Goal: Answer question/provide support: Share knowledge or assist other users

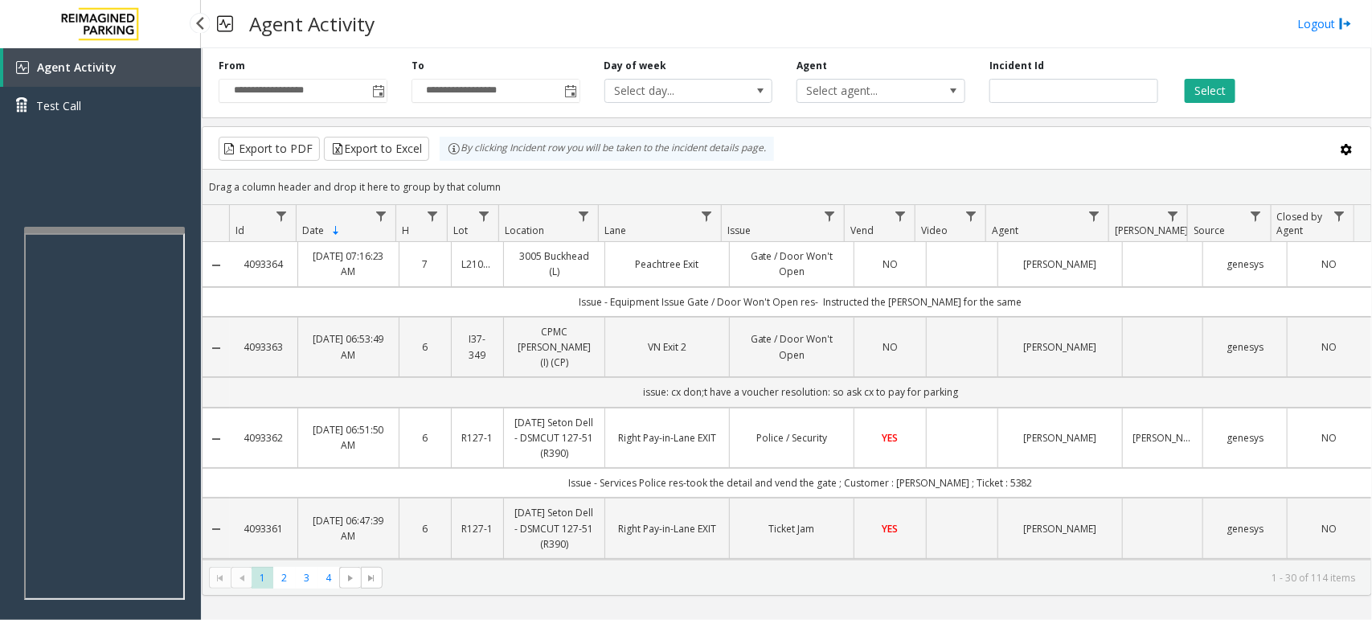
click at [110, 178] on div "Agent Activity Test Call" at bounding box center [100, 358] width 201 height 620
click at [78, 186] on div "Agent Activity Test Call" at bounding box center [100, 358] width 201 height 620
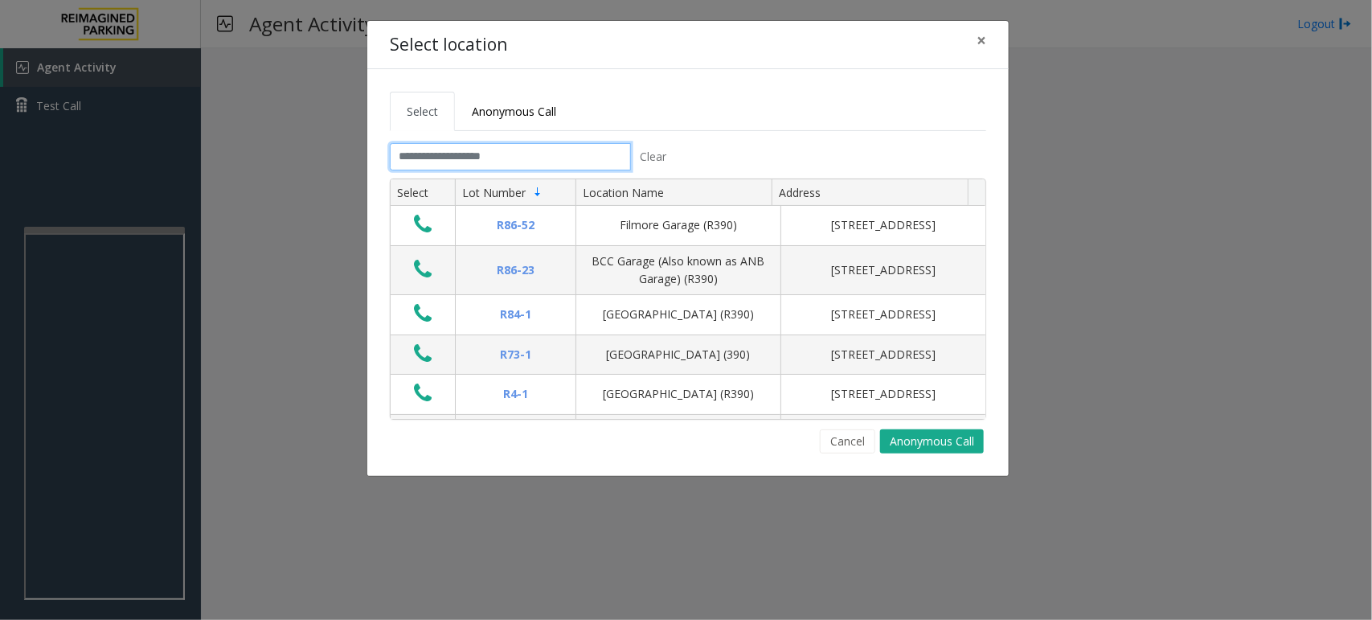
click at [539, 154] on input "text" at bounding box center [510, 156] width 241 height 27
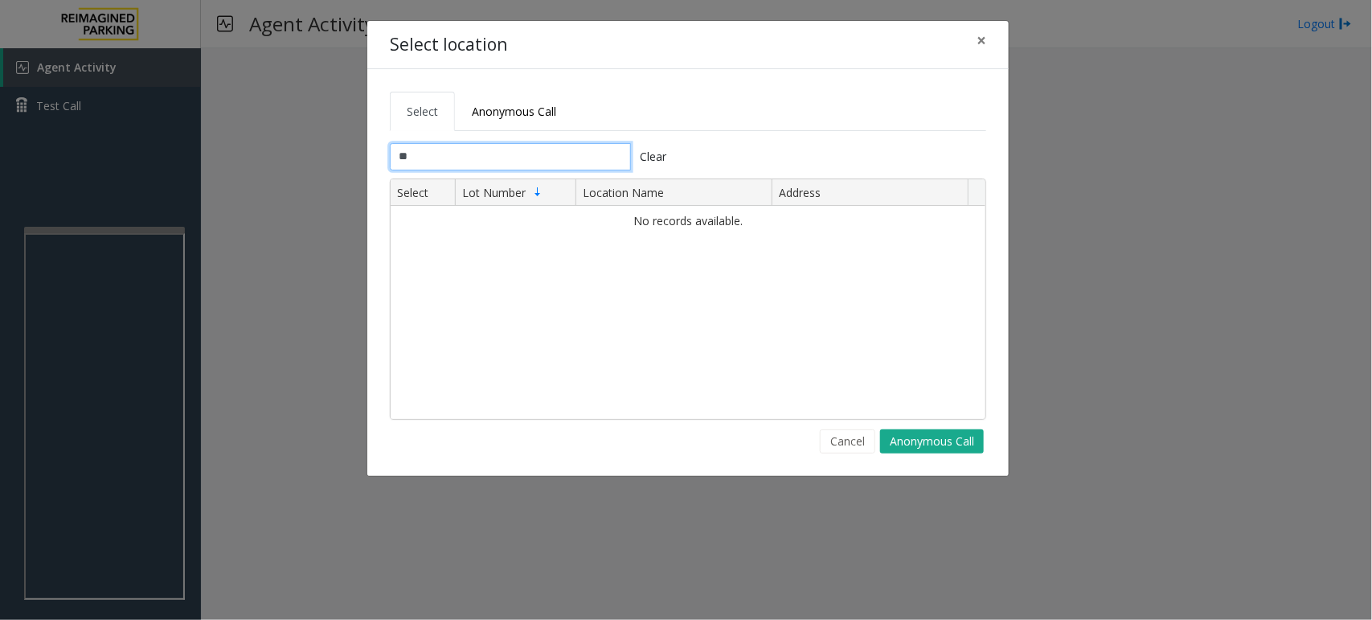
type input "*"
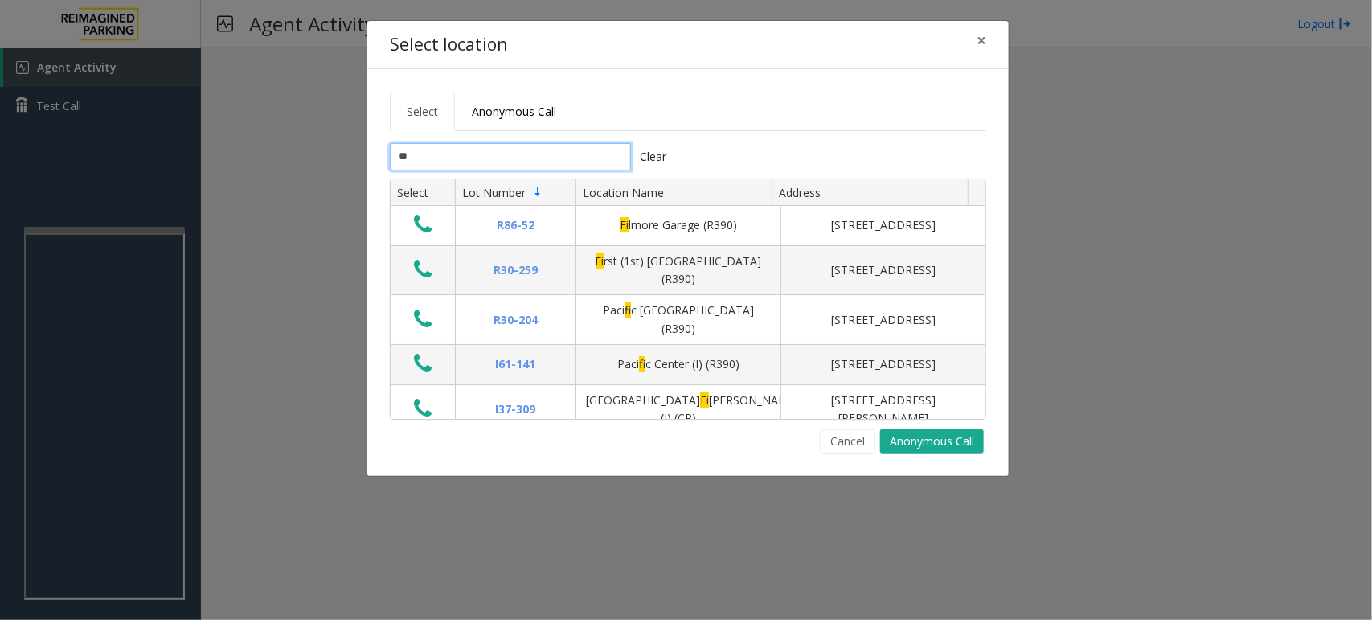
type input "*"
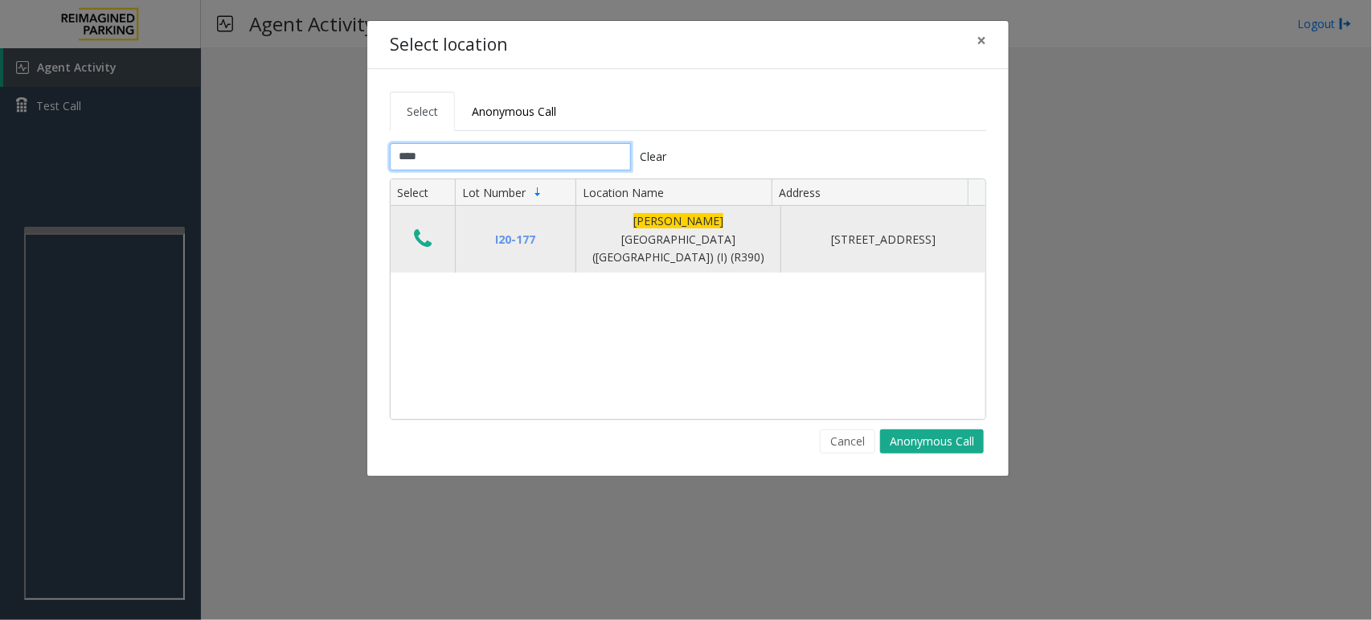
type input "****"
click at [420, 233] on icon "Data table" at bounding box center [423, 238] width 18 height 23
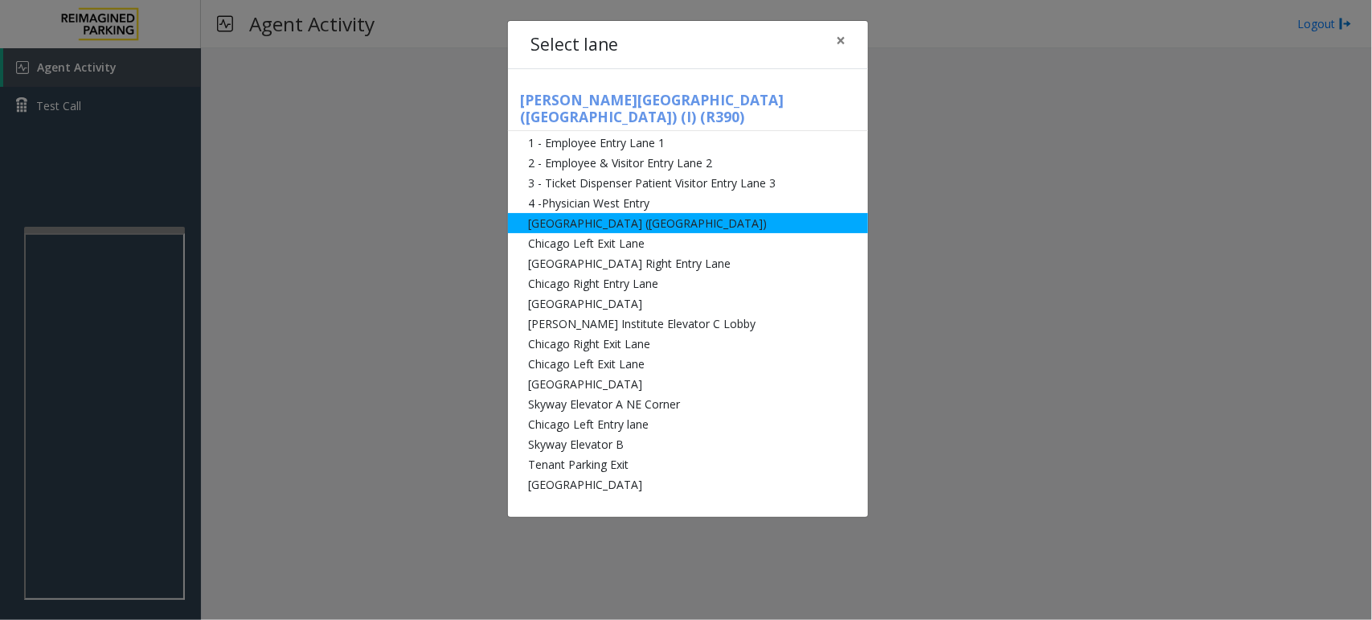
click at [644, 213] on li "[GEOGRAPHIC_DATA] ([GEOGRAPHIC_DATA])" at bounding box center [688, 223] width 360 height 20
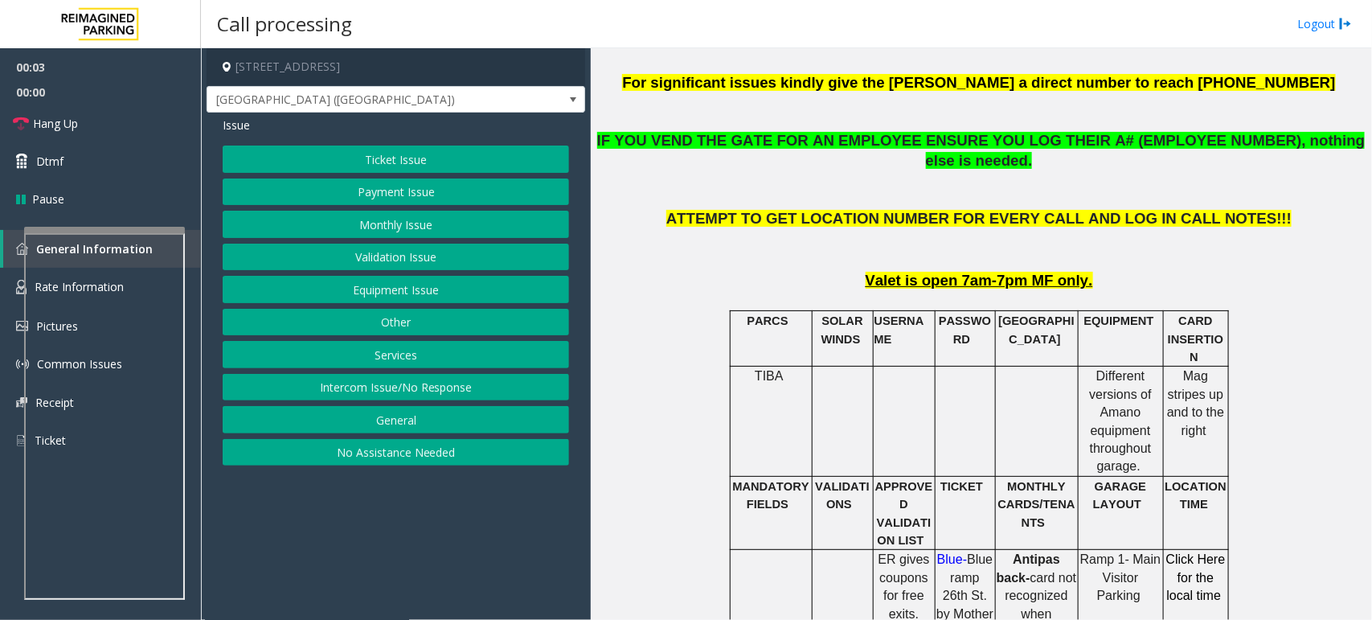
scroll to position [502, 0]
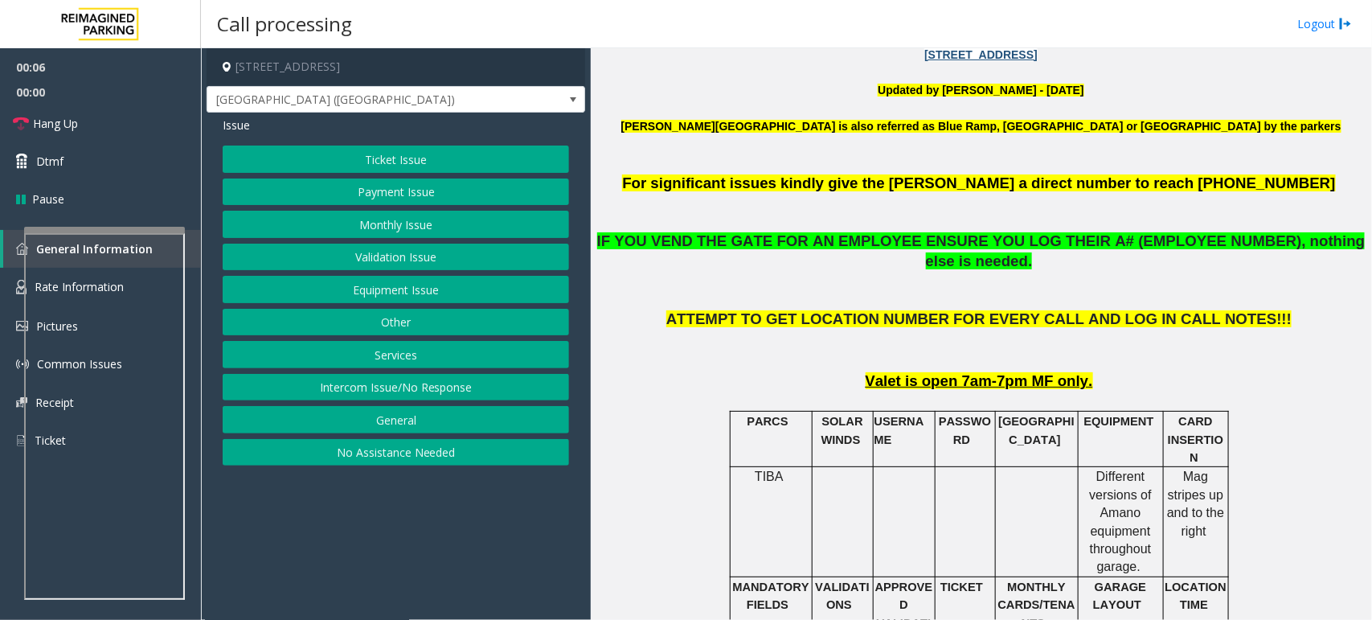
click at [415, 226] on button "Monthly Issue" at bounding box center [396, 224] width 346 height 27
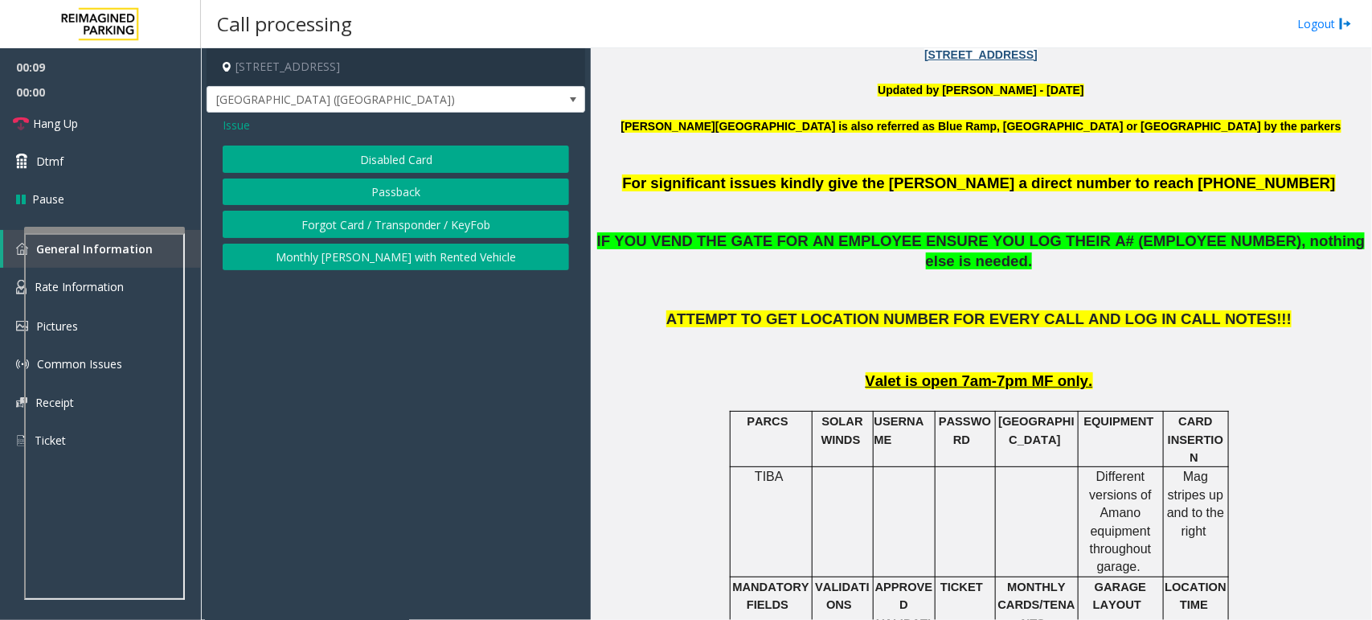
click at [430, 154] on button "Disabled Card" at bounding box center [396, 158] width 346 height 27
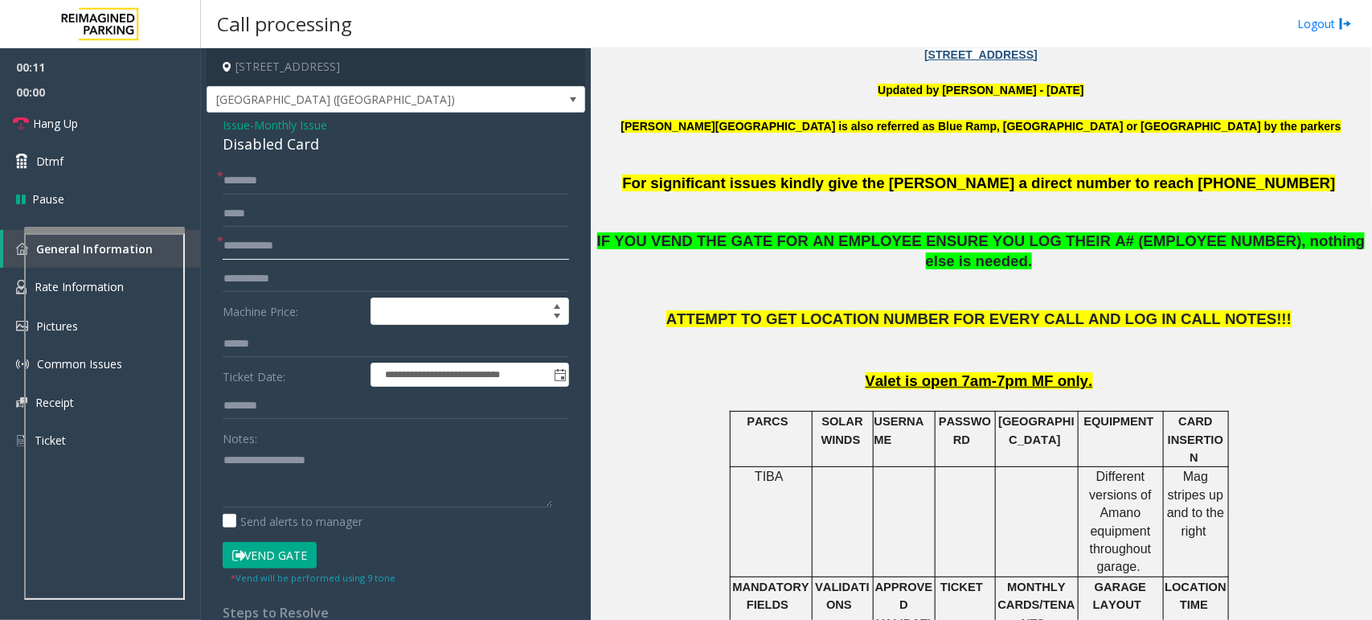
click at [279, 245] on input "text" at bounding box center [396, 245] width 346 height 27
type input "******"
click at [275, 553] on button "Vend Gate" at bounding box center [270, 555] width 94 height 27
click at [49, 119] on span "Hang Up" at bounding box center [55, 123] width 45 height 17
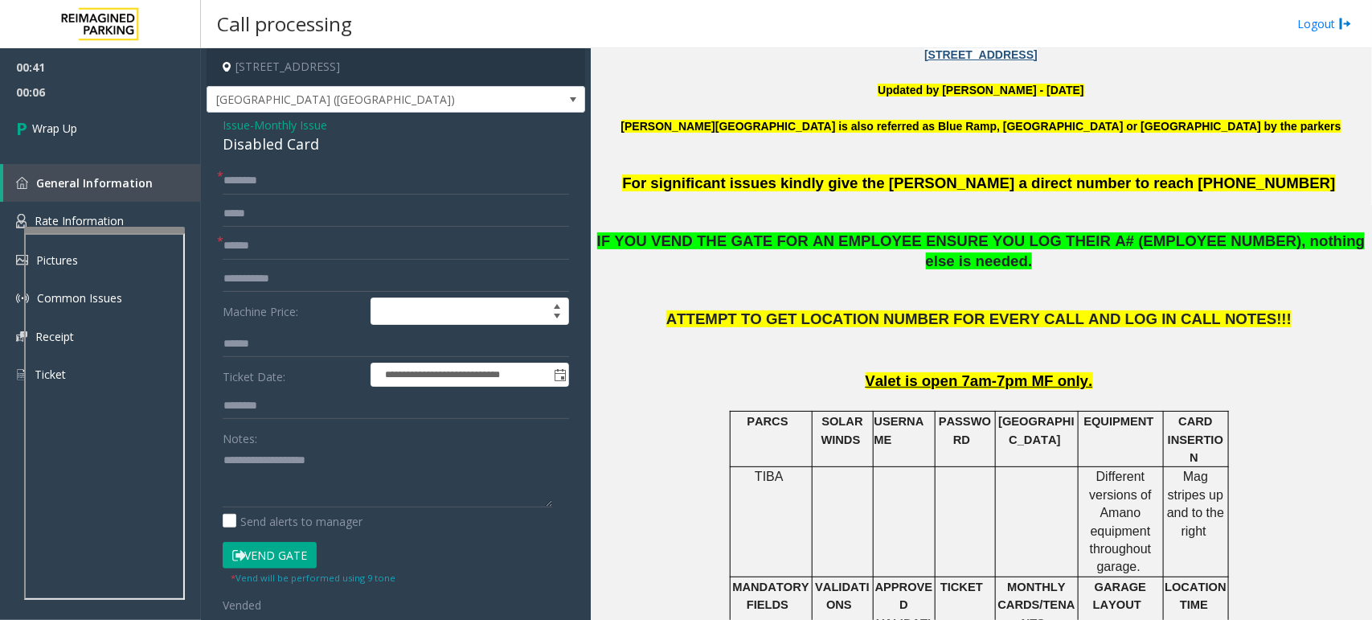
click at [309, 125] on span "Monthly Issue" at bounding box center [290, 125] width 73 height 17
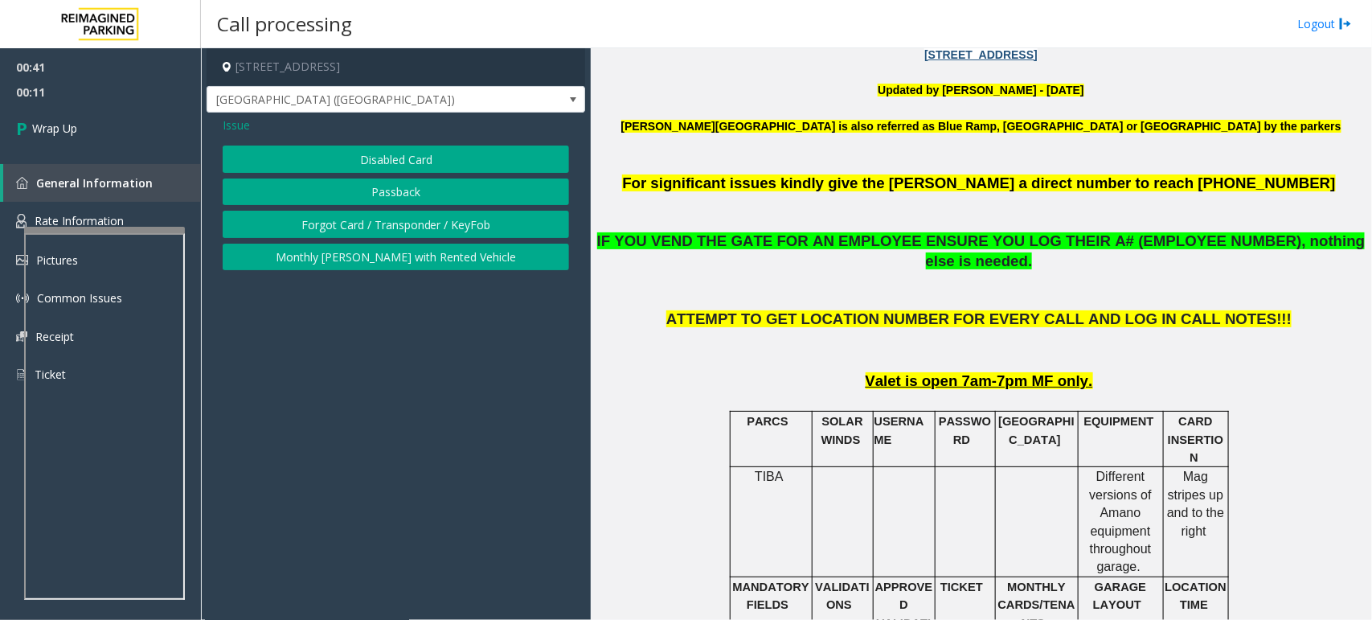
click at [404, 187] on button "Passback" at bounding box center [396, 191] width 346 height 27
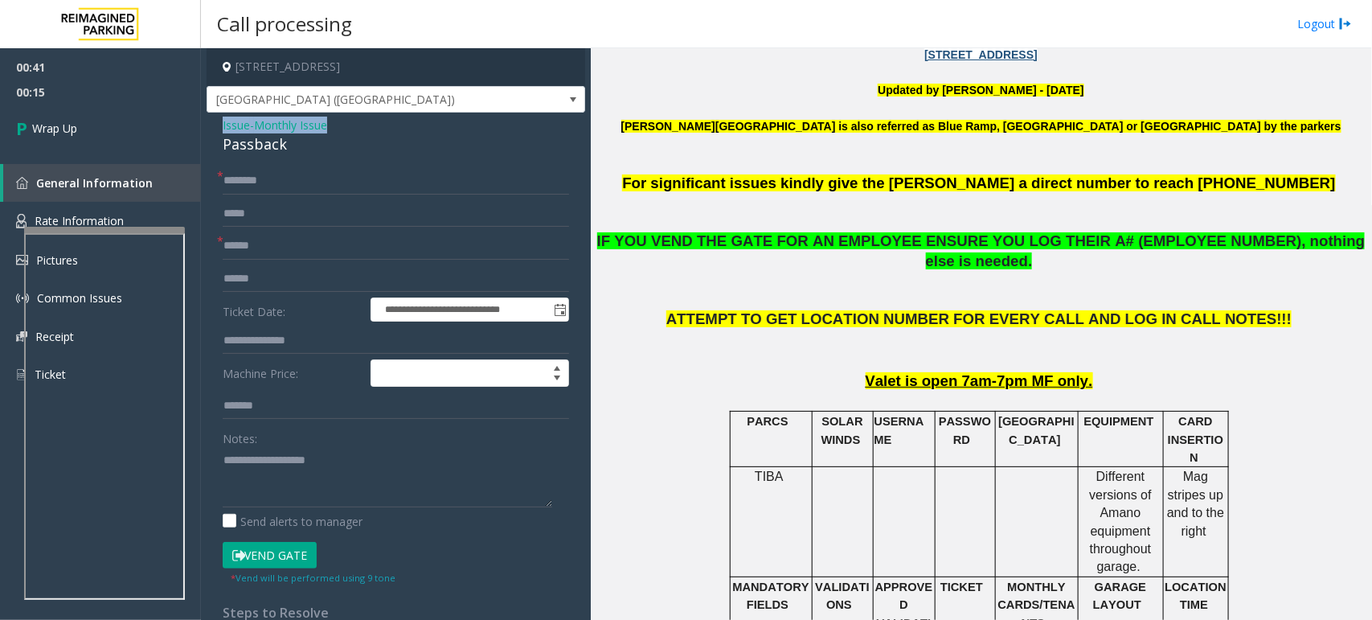
drag, startPoint x: 343, startPoint y: 119, endPoint x: 213, endPoint y: 133, distance: 131.0
click at [213, 133] on div "**********" at bounding box center [396, 454] width 379 height 682
click at [285, 141] on div "Passback" at bounding box center [396, 144] width 346 height 22
drag, startPoint x: 295, startPoint y: 146, endPoint x: 223, endPoint y: 126, distance: 74.3
click at [223, 126] on div "Issue - Monthly Issue Passback" at bounding box center [396, 136] width 346 height 39
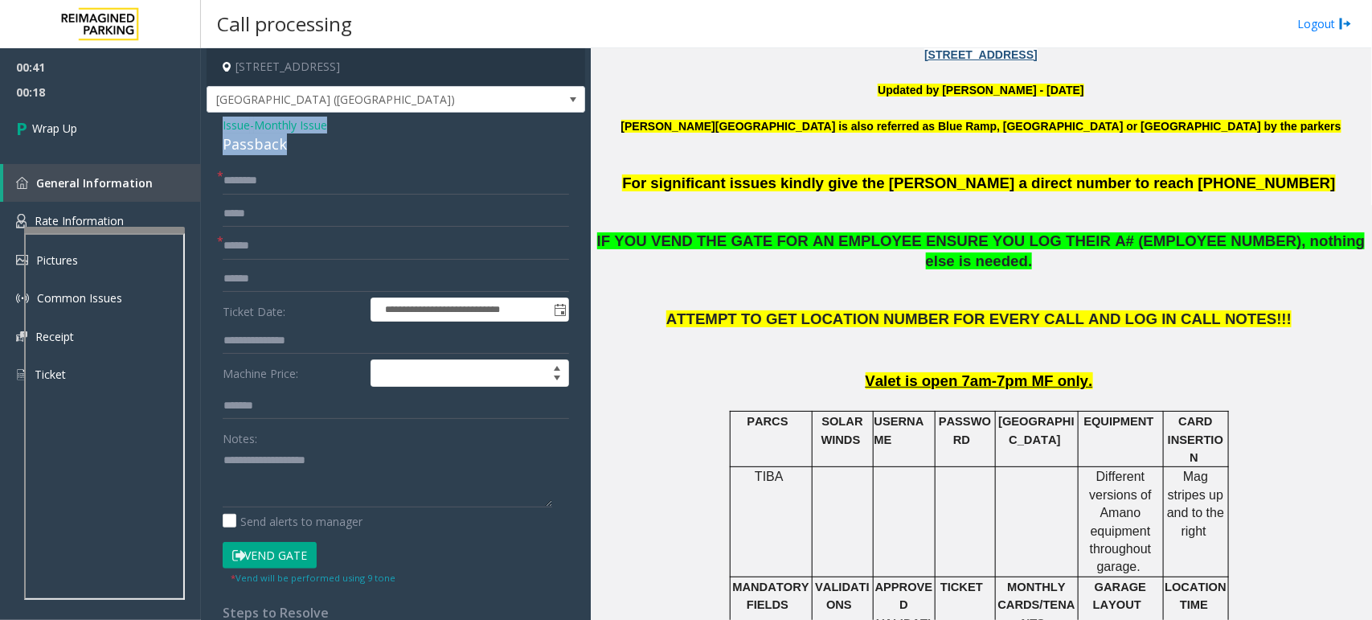
copy div "Issue - Monthly Issue Passback"
click at [292, 439] on div "Notes:" at bounding box center [396, 465] width 346 height 83
click at [298, 464] on textarea at bounding box center [388, 477] width 330 height 60
paste textarea "**********"
type textarea "**********"
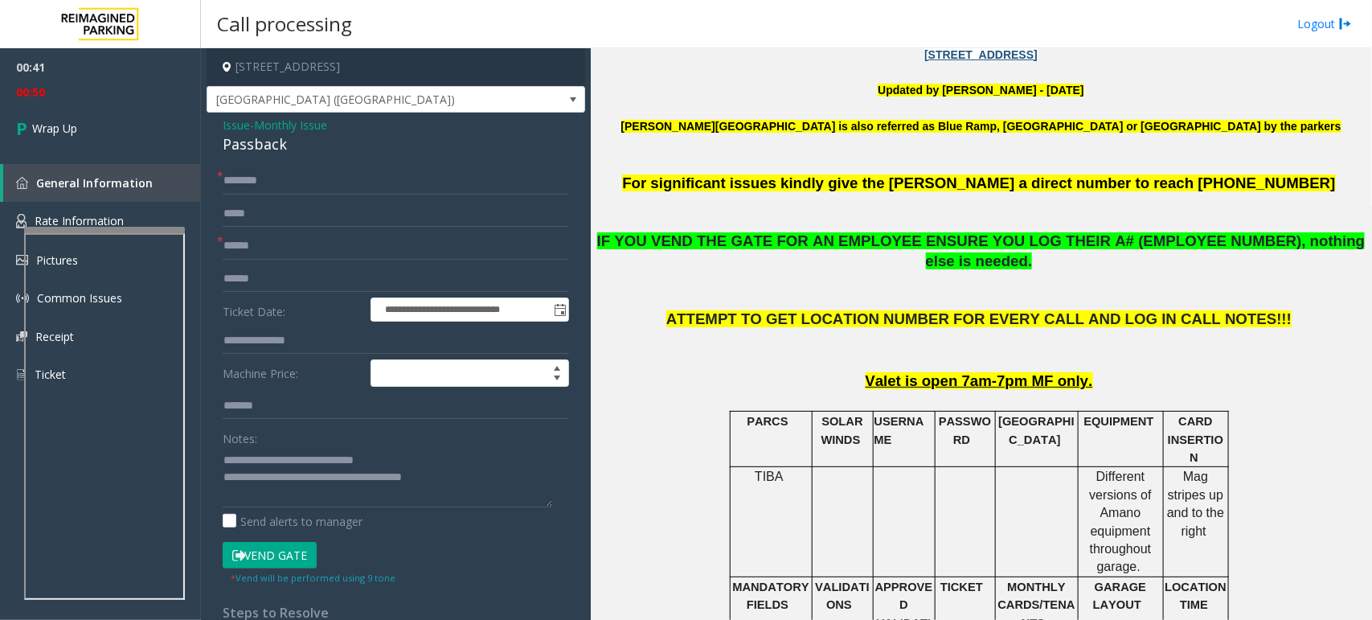
click at [280, 125] on span "Monthly Issue" at bounding box center [290, 125] width 73 height 17
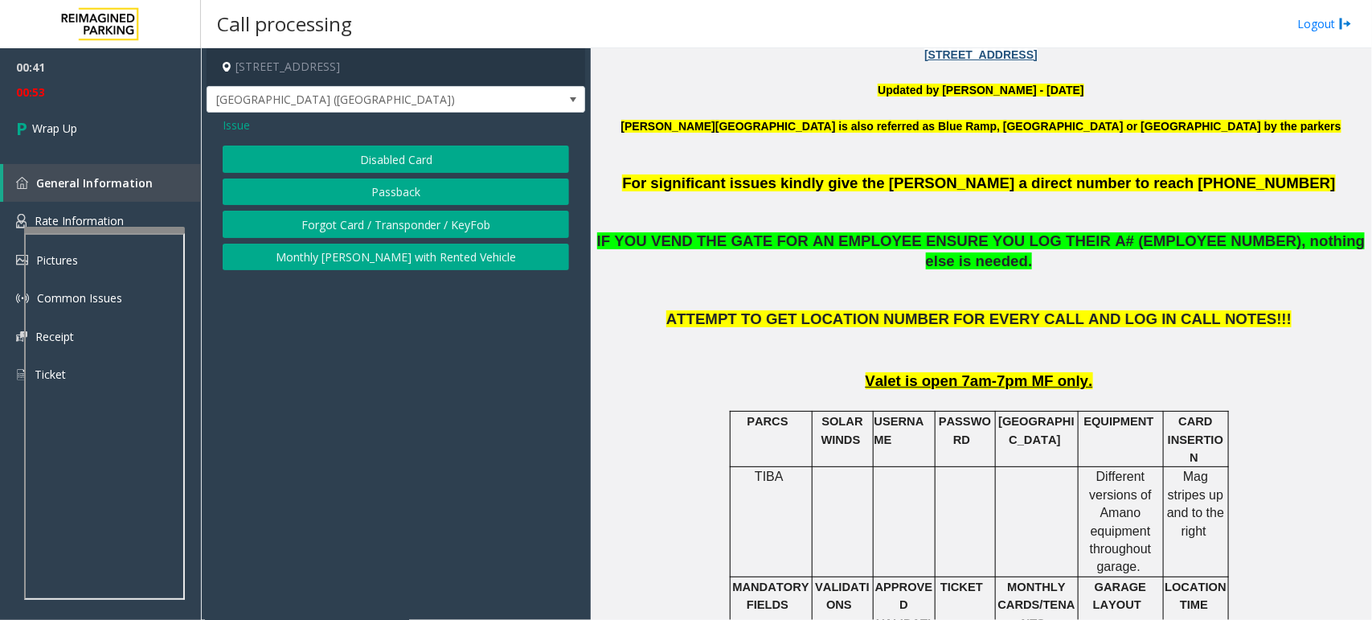
click at [399, 162] on button "Disabled Card" at bounding box center [396, 158] width 346 height 27
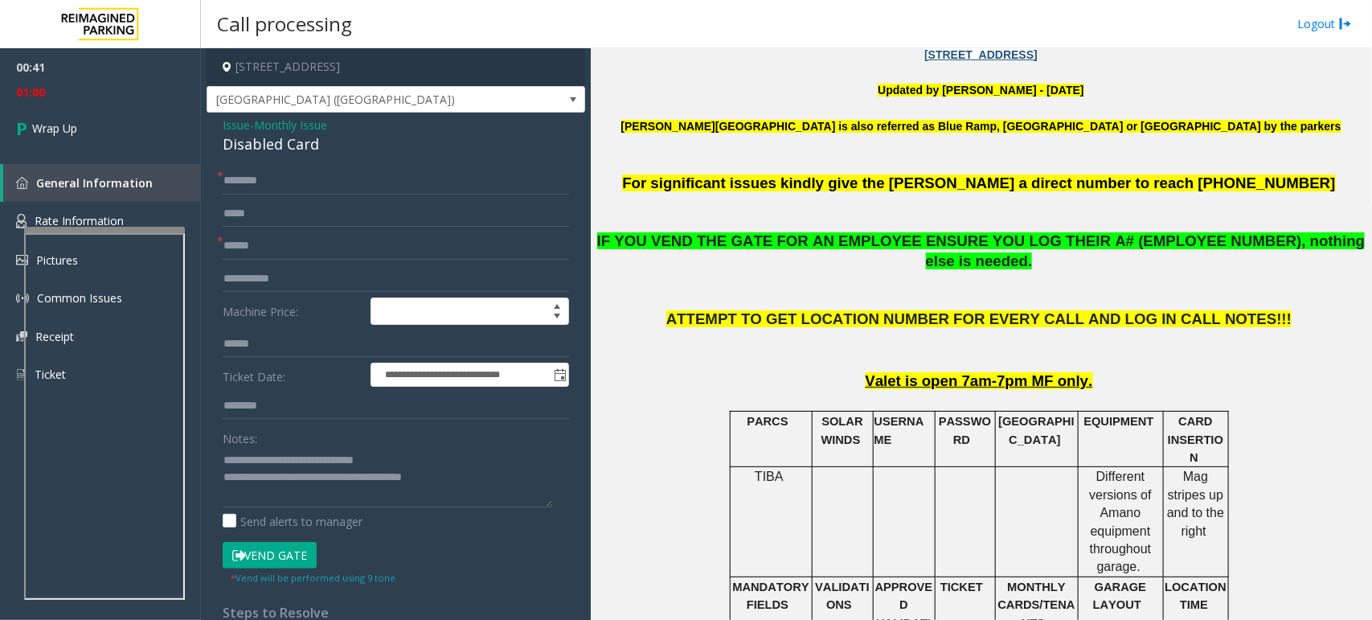
click at [280, 123] on span "Monthly Issue" at bounding box center [290, 125] width 73 height 17
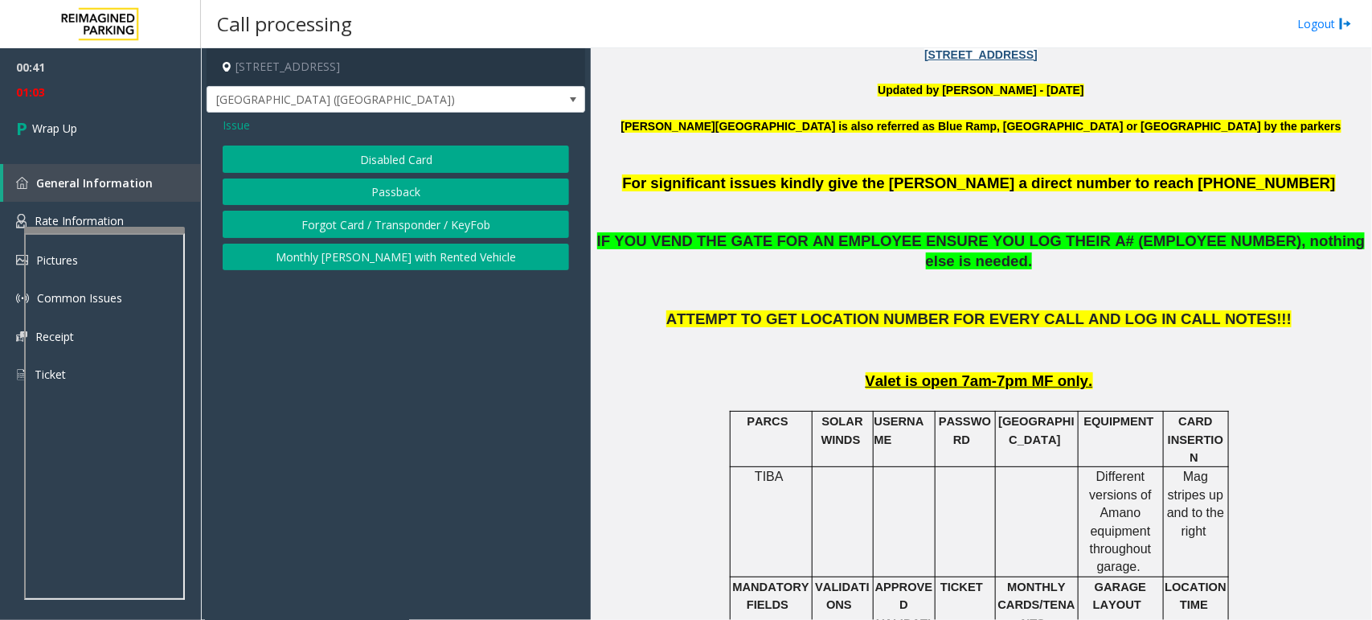
click at [418, 194] on button "Passback" at bounding box center [396, 191] width 346 height 27
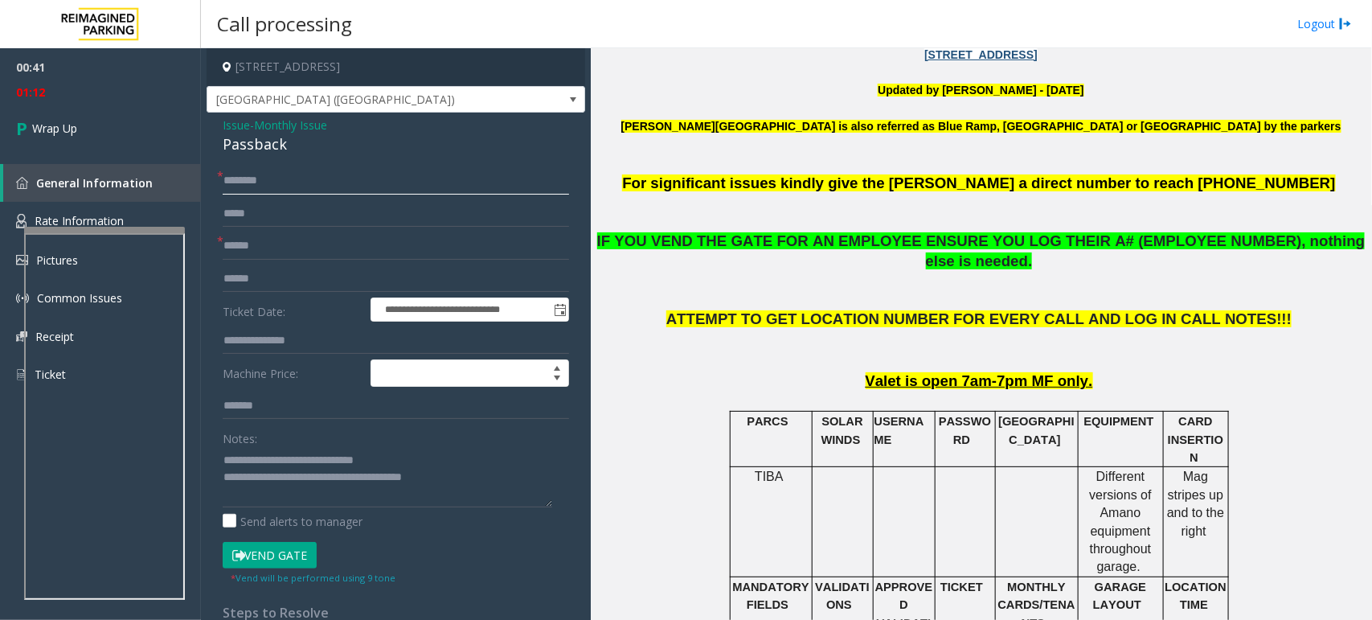
click at [314, 177] on input "text" at bounding box center [396, 180] width 346 height 27
type input "**"
click at [42, 126] on span "Wrap Up" at bounding box center [54, 128] width 45 height 17
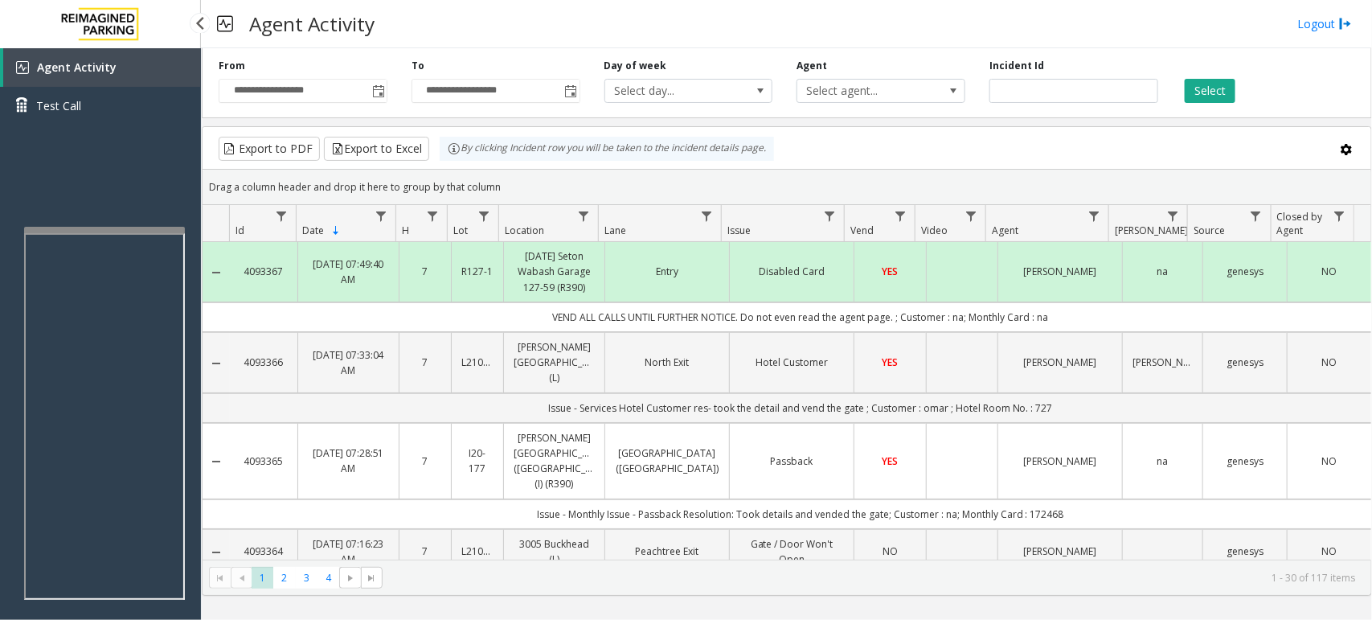
click at [154, 157] on div "Agent Activity Test Call" at bounding box center [100, 358] width 201 height 620
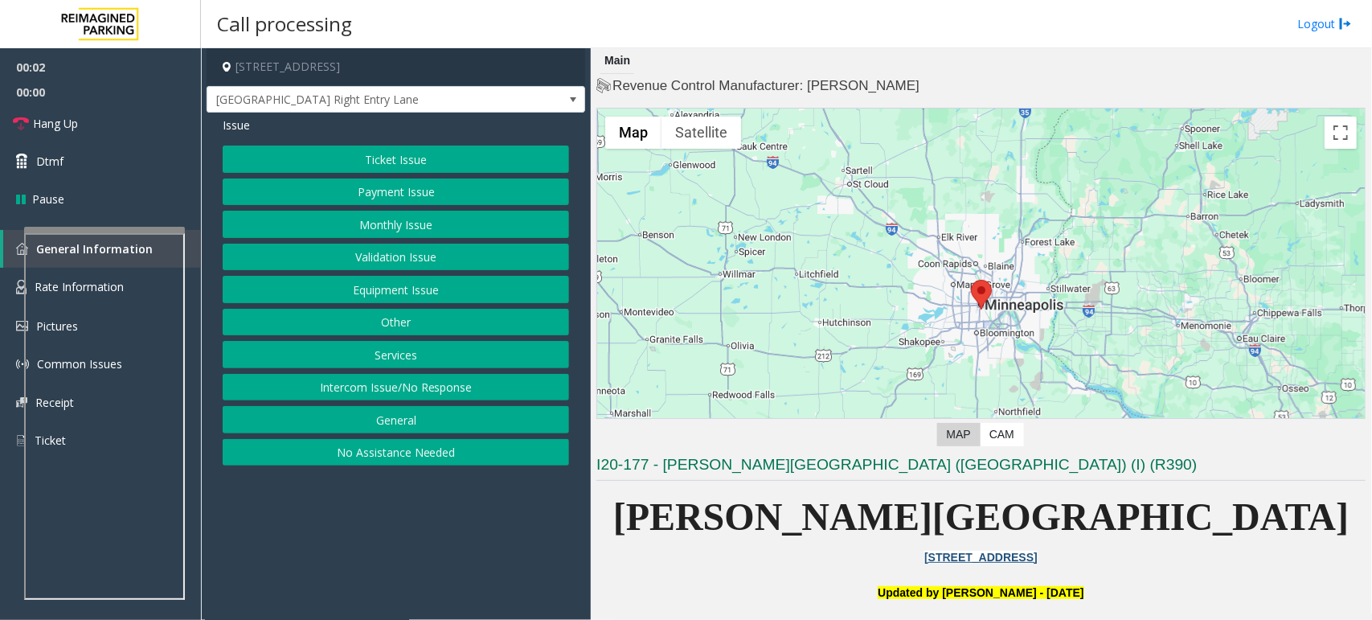
scroll to position [301, 0]
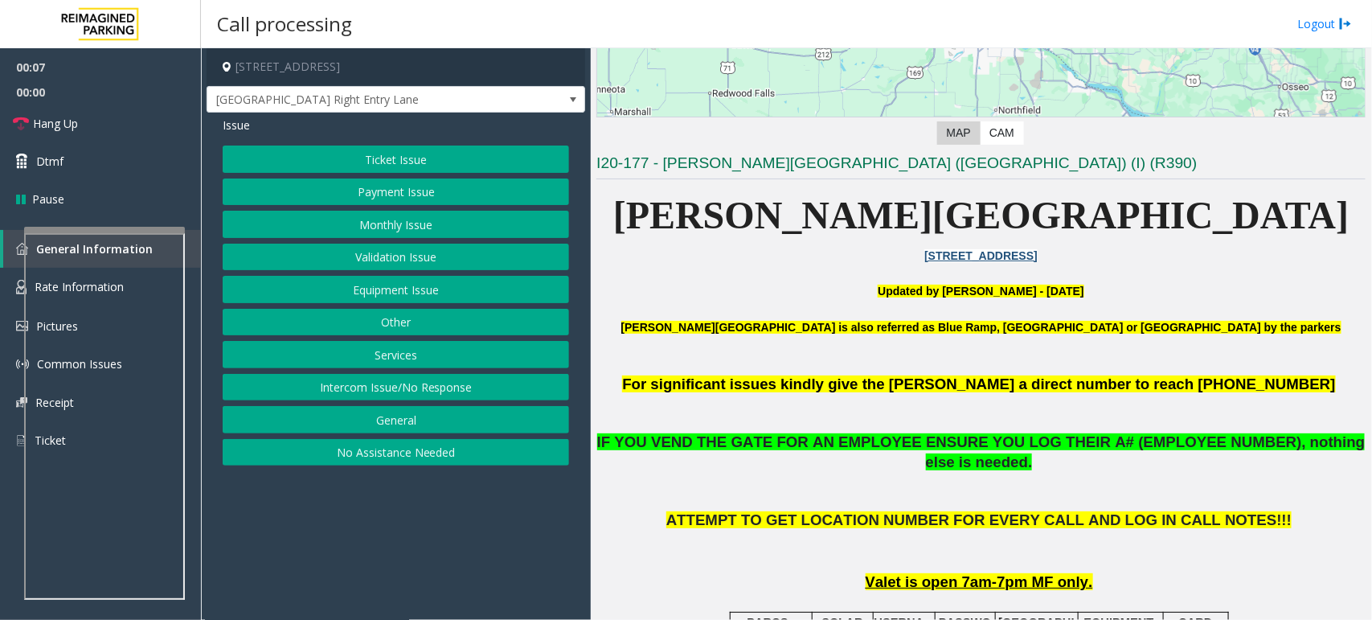
click at [418, 222] on button "Monthly Issue" at bounding box center [396, 224] width 346 height 27
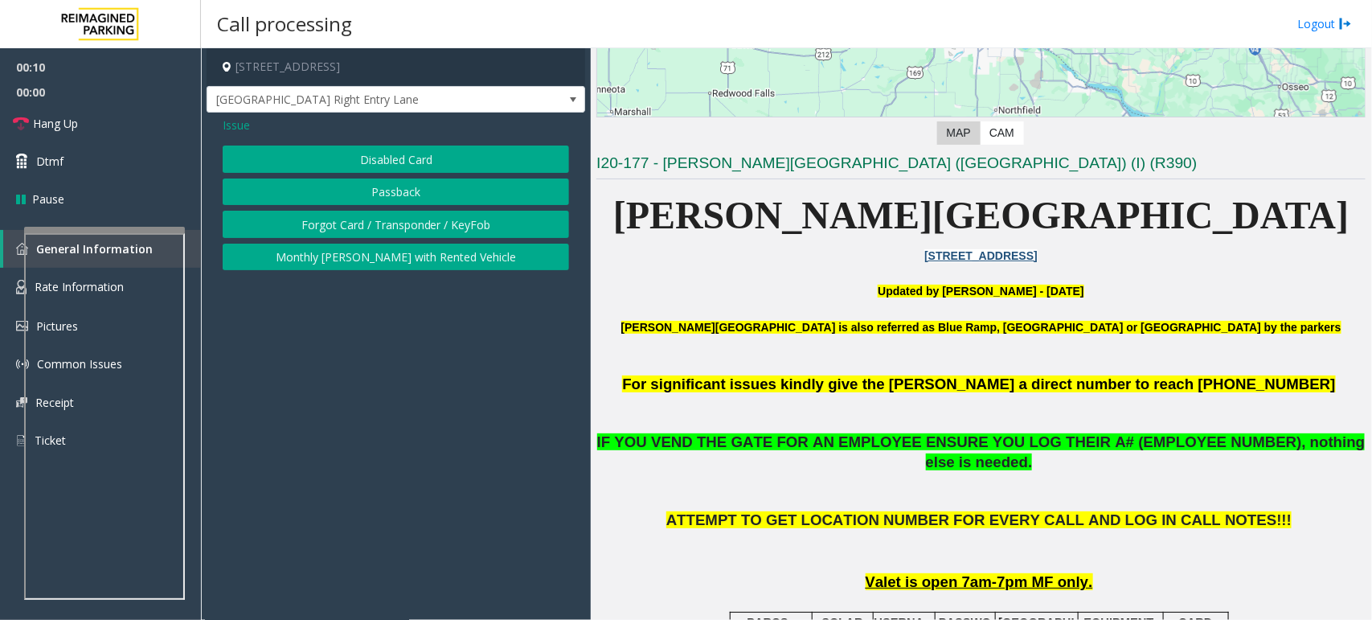
click at [444, 154] on button "Disabled Card" at bounding box center [396, 158] width 346 height 27
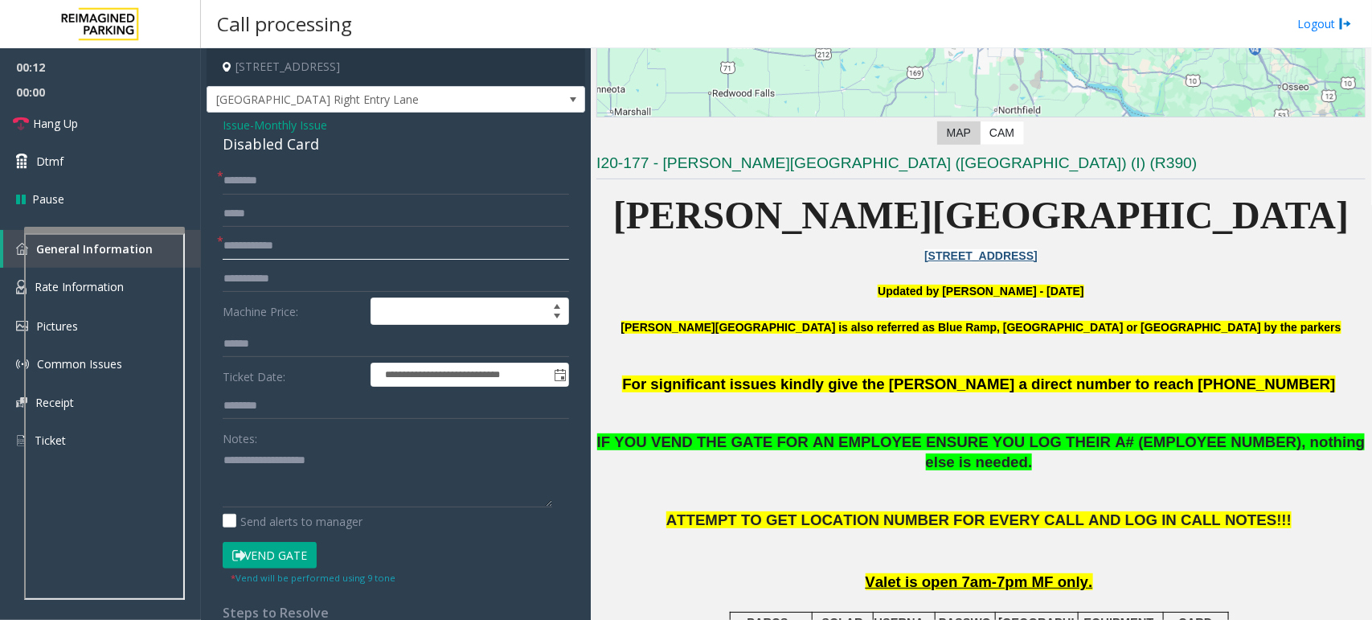
click at [308, 247] on input "text" at bounding box center [396, 245] width 346 height 27
type input "******"
click at [284, 549] on button "Vend Gate" at bounding box center [270, 555] width 94 height 27
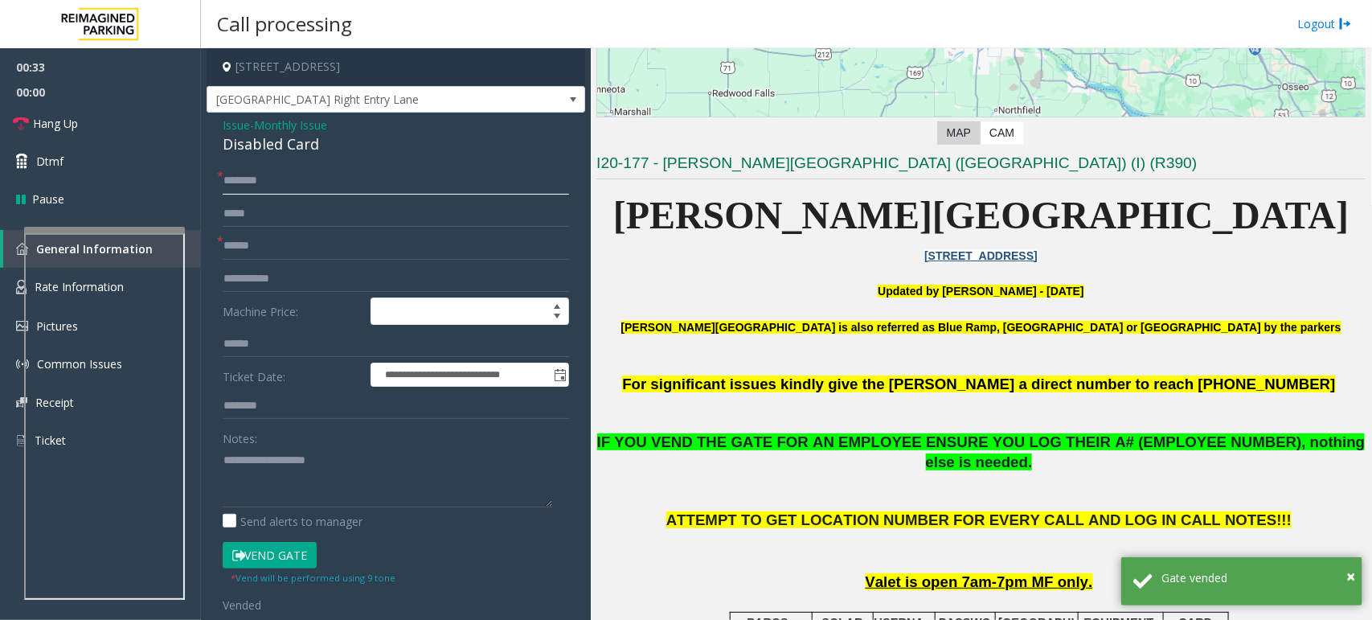
click at [261, 179] on input "text" at bounding box center [396, 180] width 346 height 27
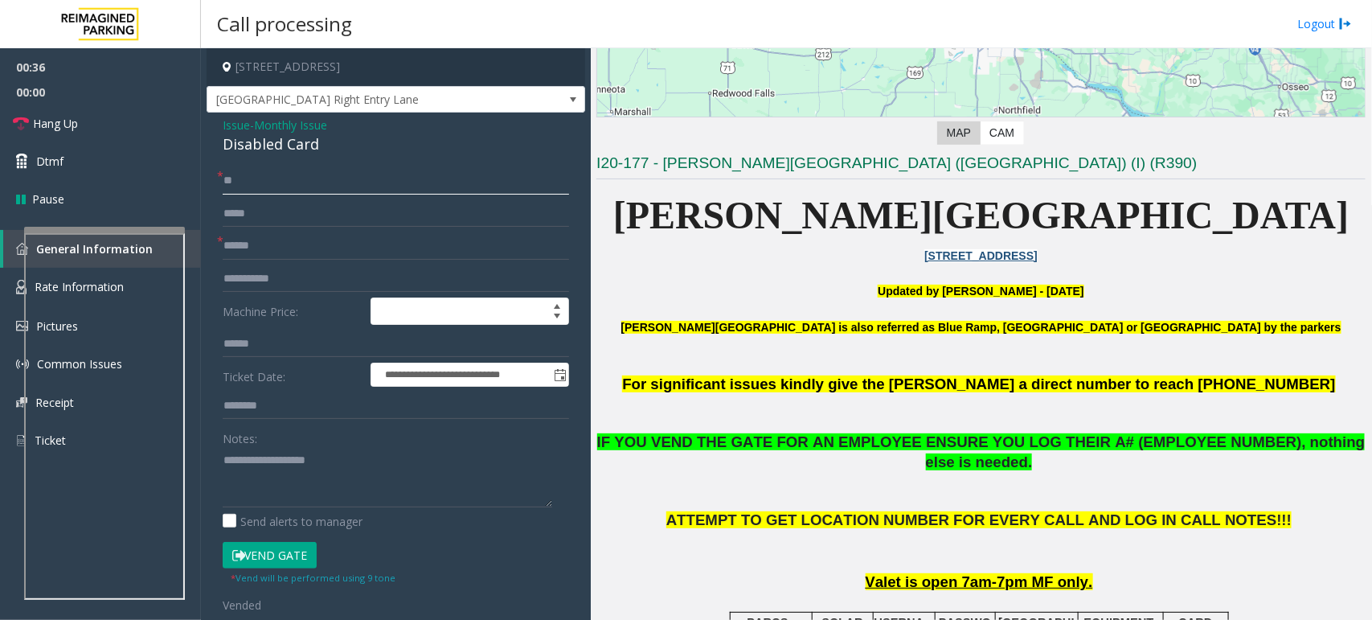
type input "**"
drag, startPoint x: 324, startPoint y: 143, endPoint x: 207, endPoint y: 117, distance: 120.3
click at [207, 117] on div "**********" at bounding box center [396, 527] width 379 height 828
copy div "Issue - Monthly Issue Disabled Card"
click at [302, 465] on textarea at bounding box center [388, 477] width 330 height 60
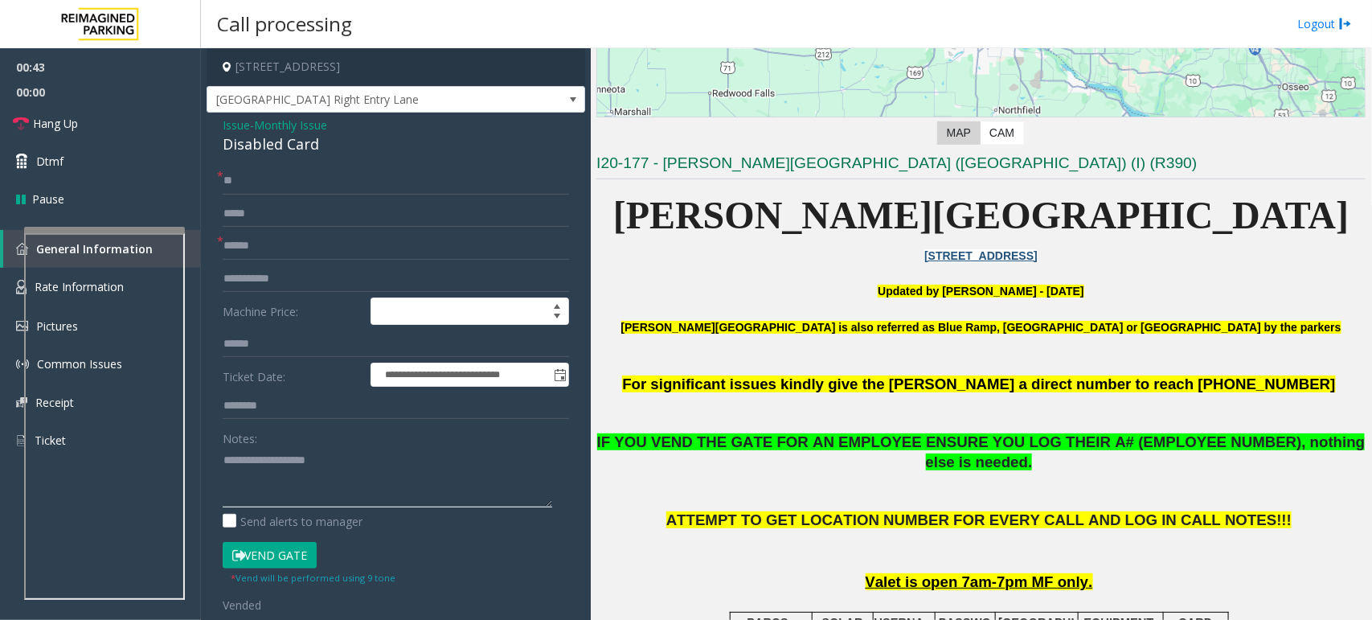
paste textarea "**********"
click at [75, 121] on span "Hang Up" at bounding box center [55, 123] width 45 height 17
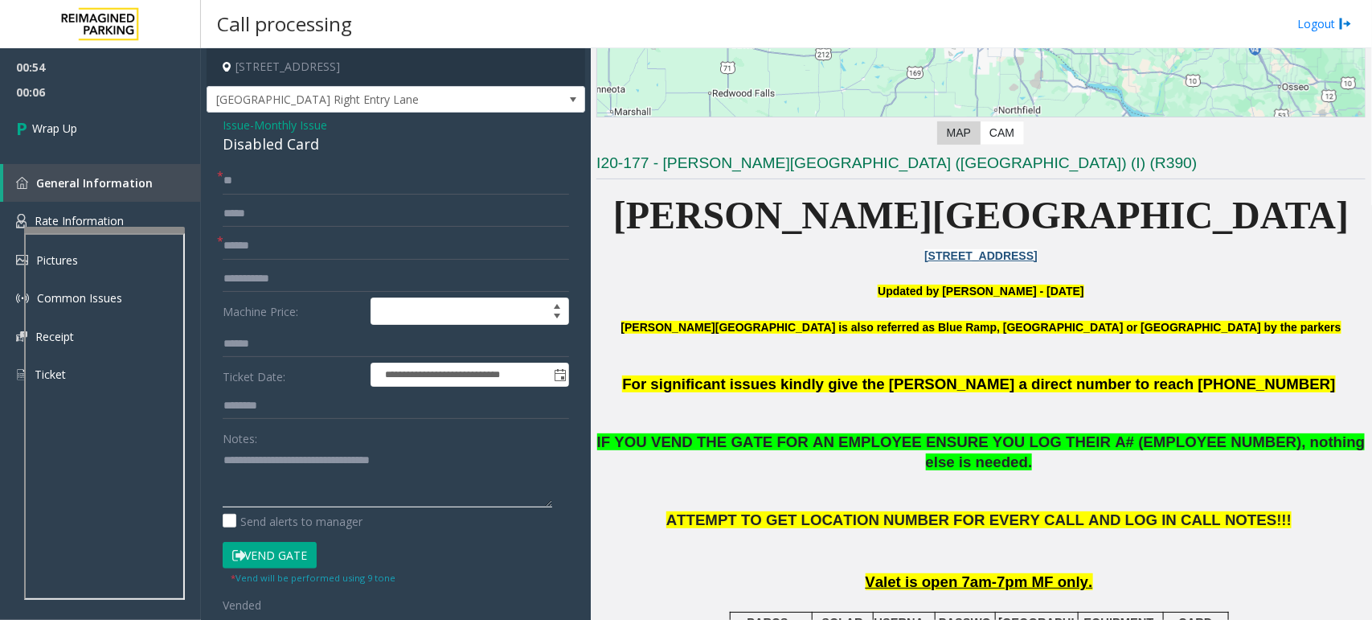
click at [465, 462] on textarea at bounding box center [388, 477] width 330 height 60
type textarea "**********"
click at [252, 551] on button "Vend Gate" at bounding box center [270, 555] width 94 height 27
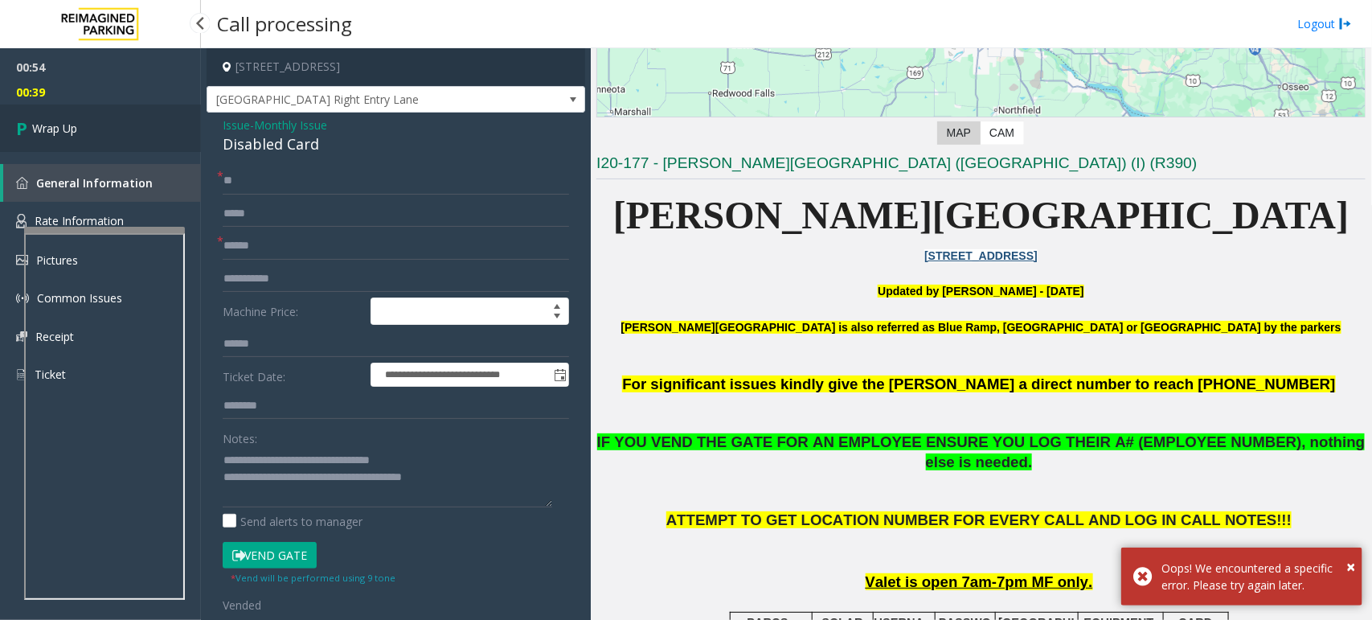
click at [57, 125] on span "Wrap Up" at bounding box center [54, 128] width 45 height 17
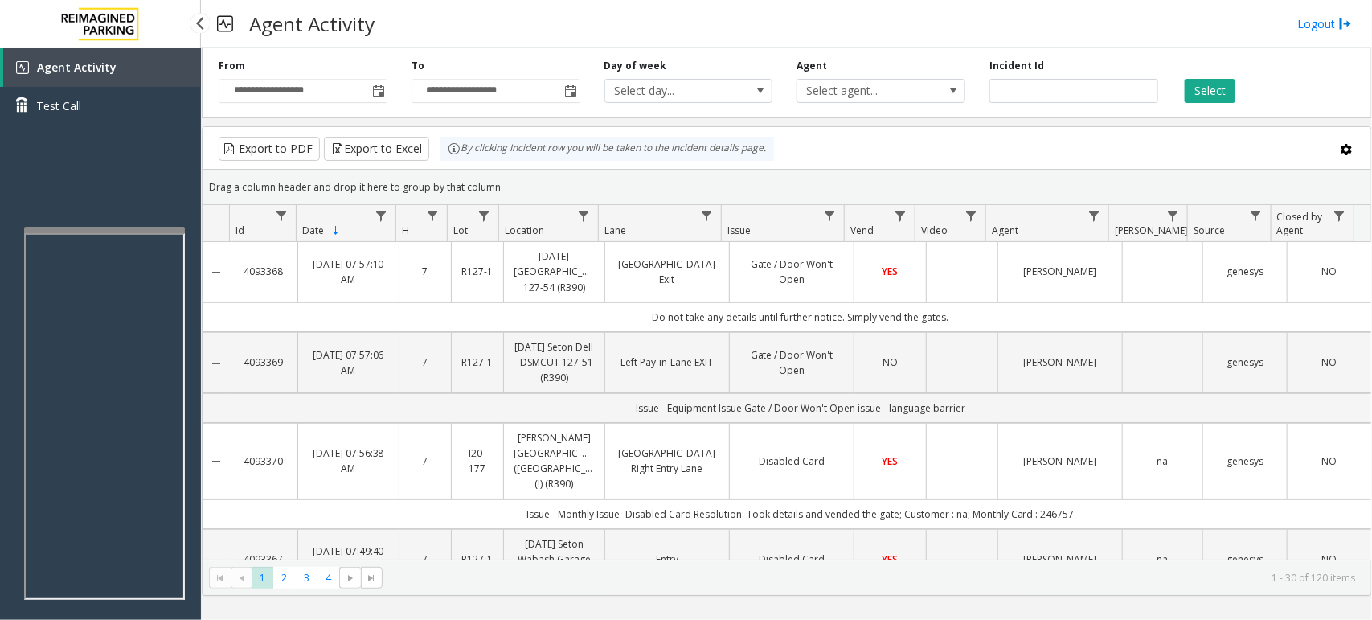
click at [142, 169] on div "Agent Activity Test Call" at bounding box center [100, 358] width 201 height 620
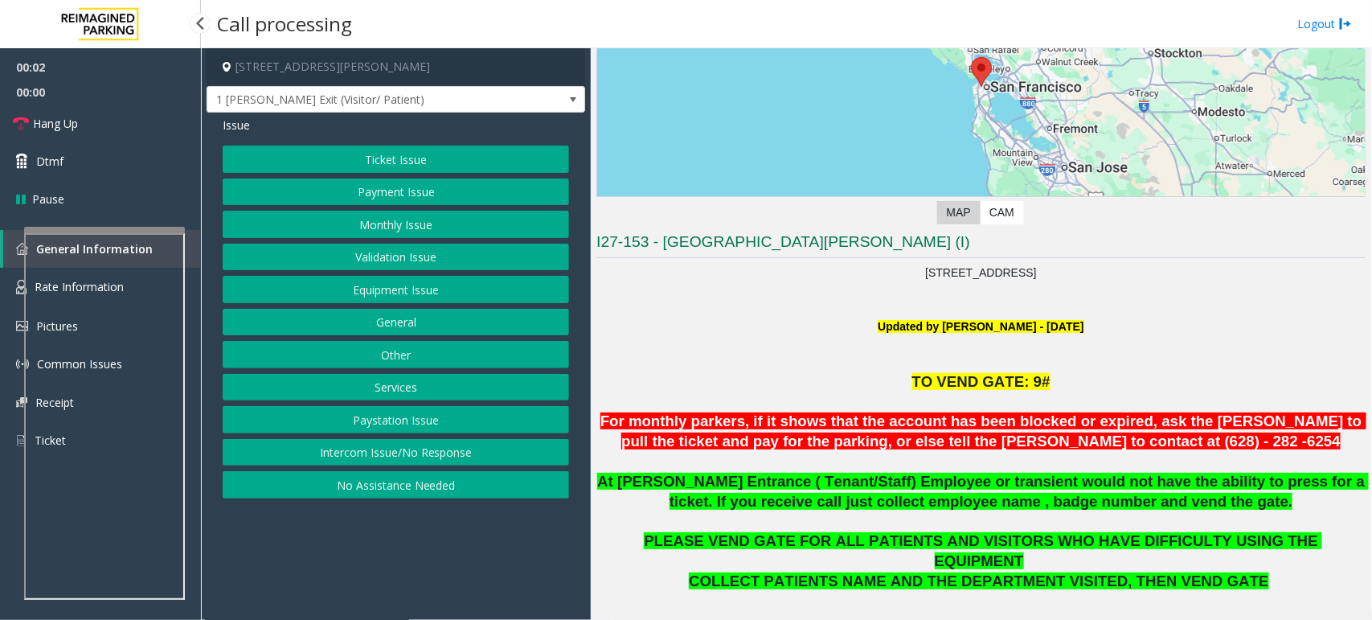
scroll to position [301, 0]
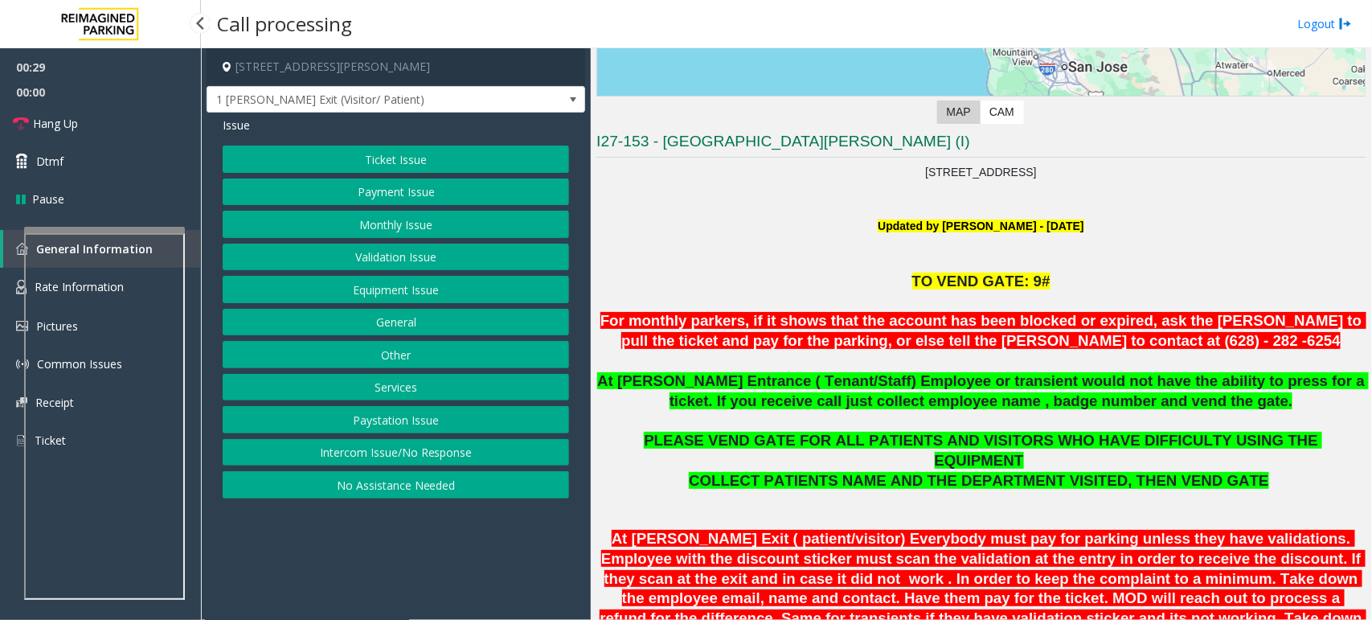
click at [472, 159] on button "Ticket Issue" at bounding box center [396, 158] width 346 height 27
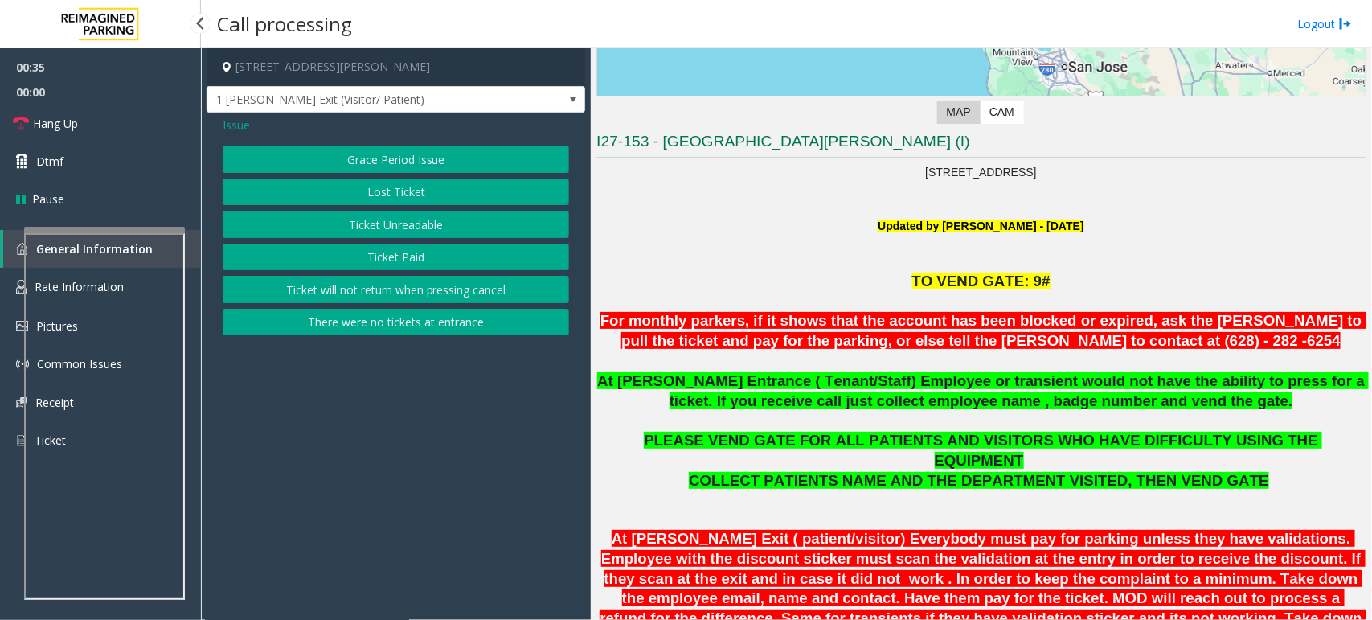
click at [442, 325] on button "There were no tickets at entrance" at bounding box center [396, 322] width 346 height 27
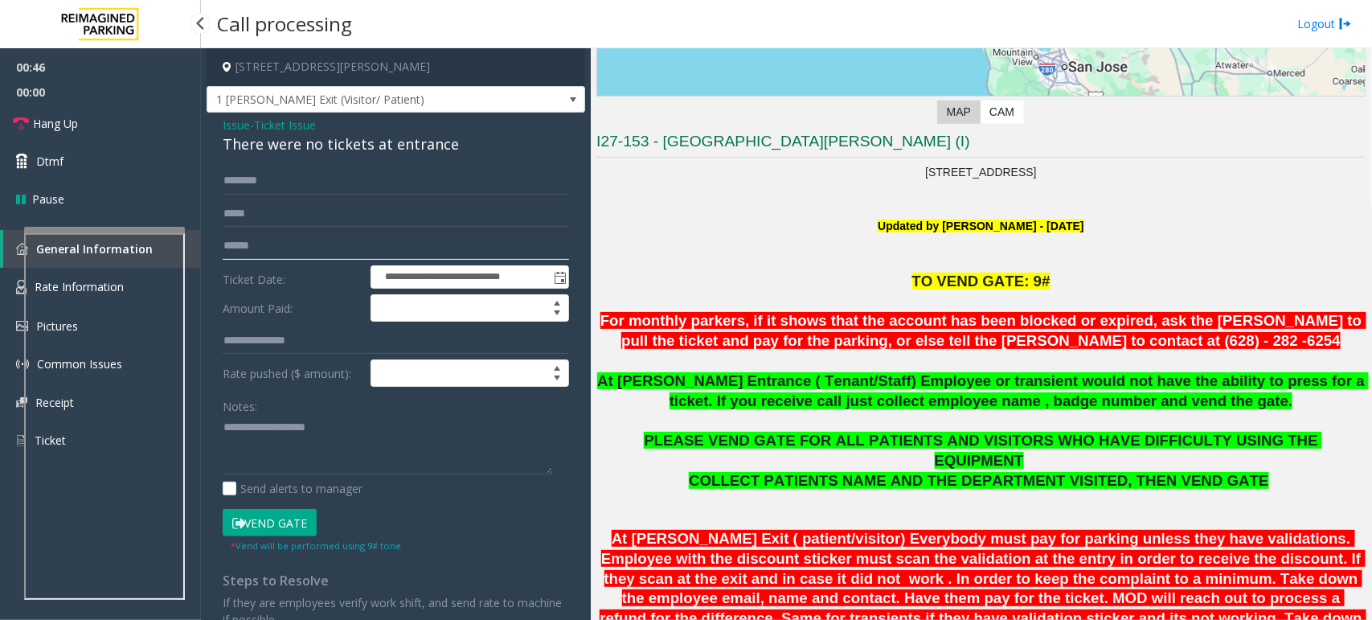
click at [308, 244] on input "text" at bounding box center [396, 245] width 346 height 27
type input "*******"
click at [841, 472] on span "COLLECT PATIENTS NAME AND THE DEPARTMENT VISITED, THEN VEND GATE" at bounding box center [978, 480] width 579 height 17
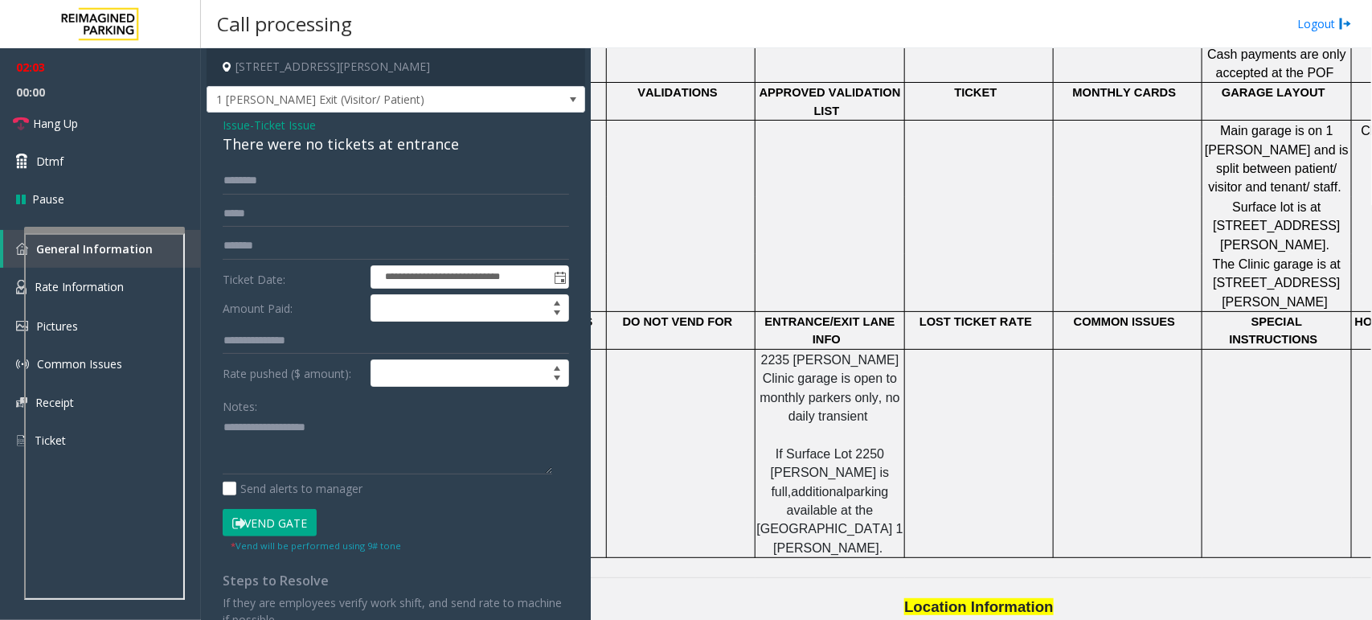
scroll to position [358, 0]
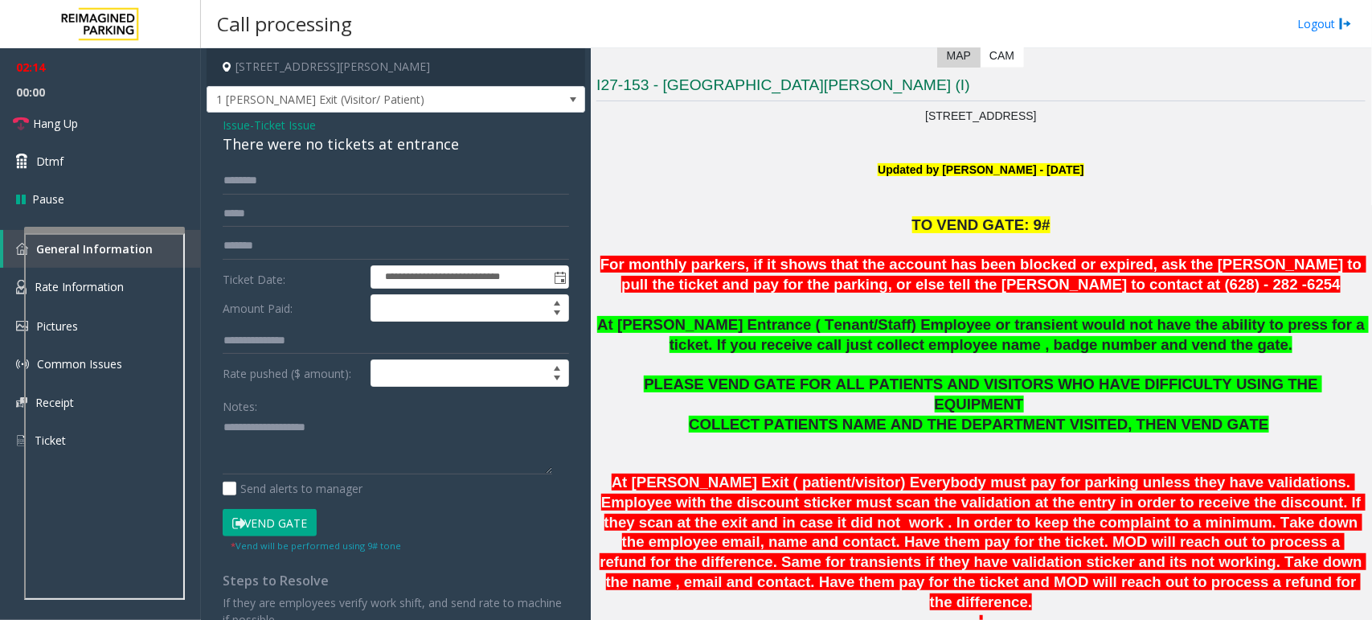
click at [289, 125] on span "Ticket Issue" at bounding box center [285, 125] width 62 height 17
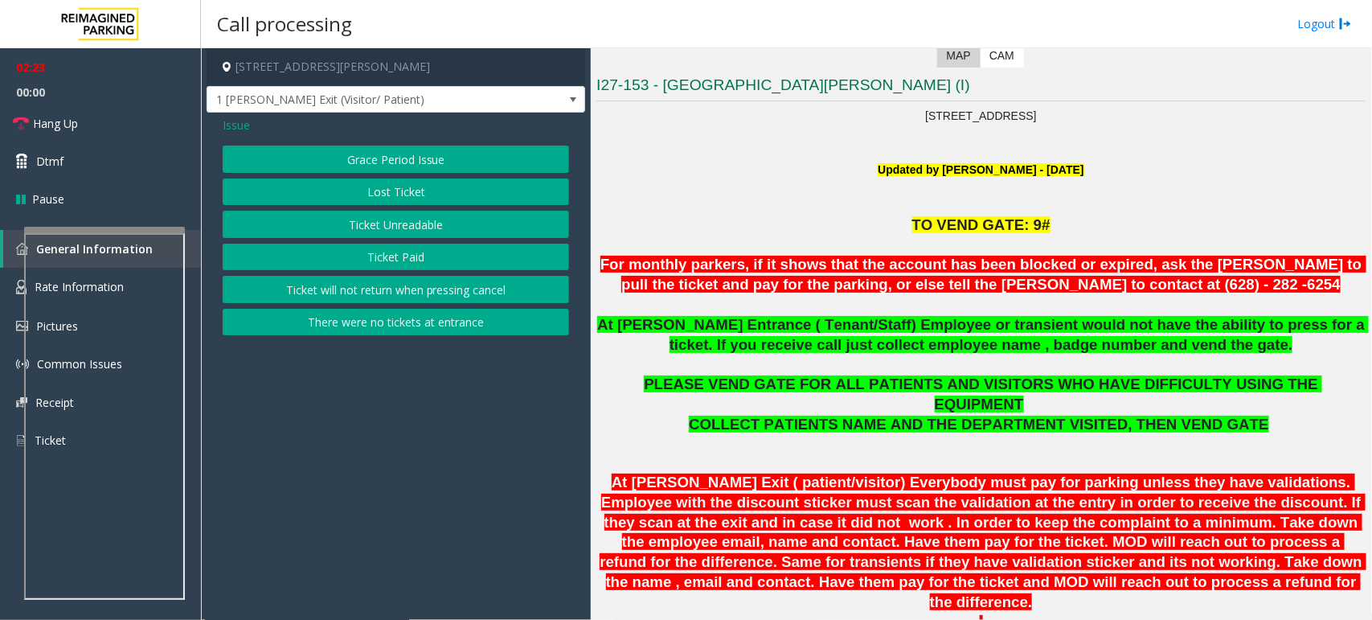
click at [230, 122] on span "Issue" at bounding box center [236, 125] width 27 height 17
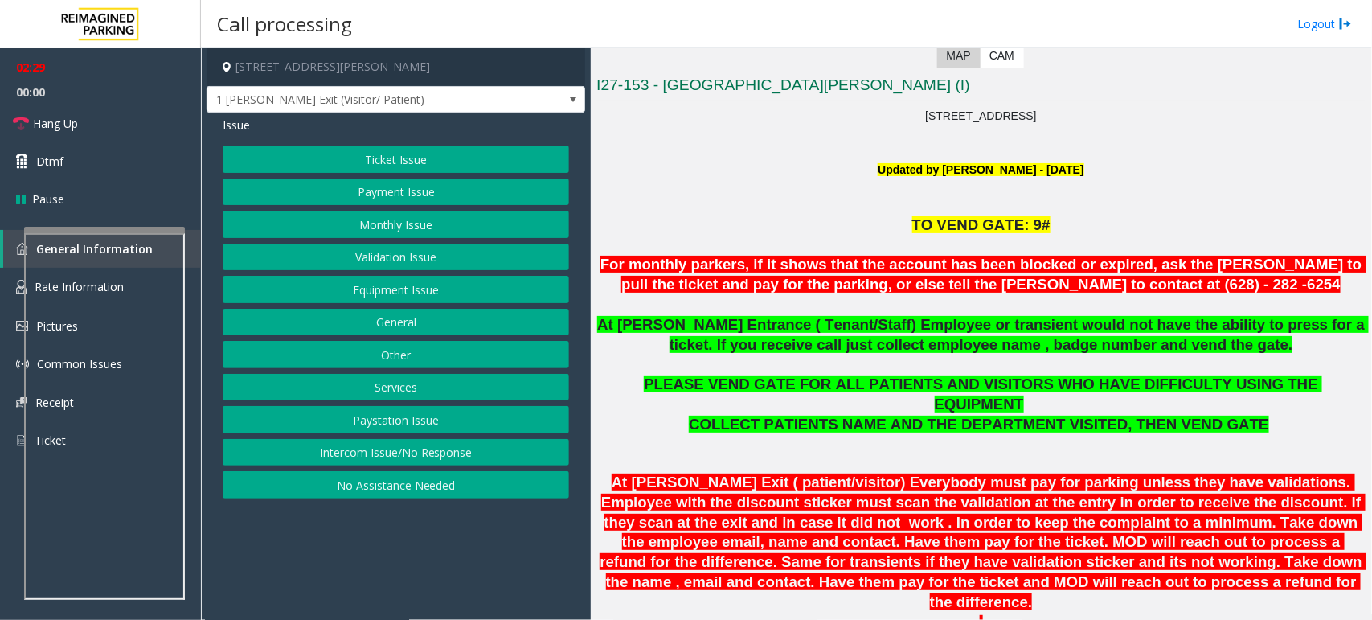
click at [423, 226] on button "Monthly Issue" at bounding box center [396, 224] width 346 height 27
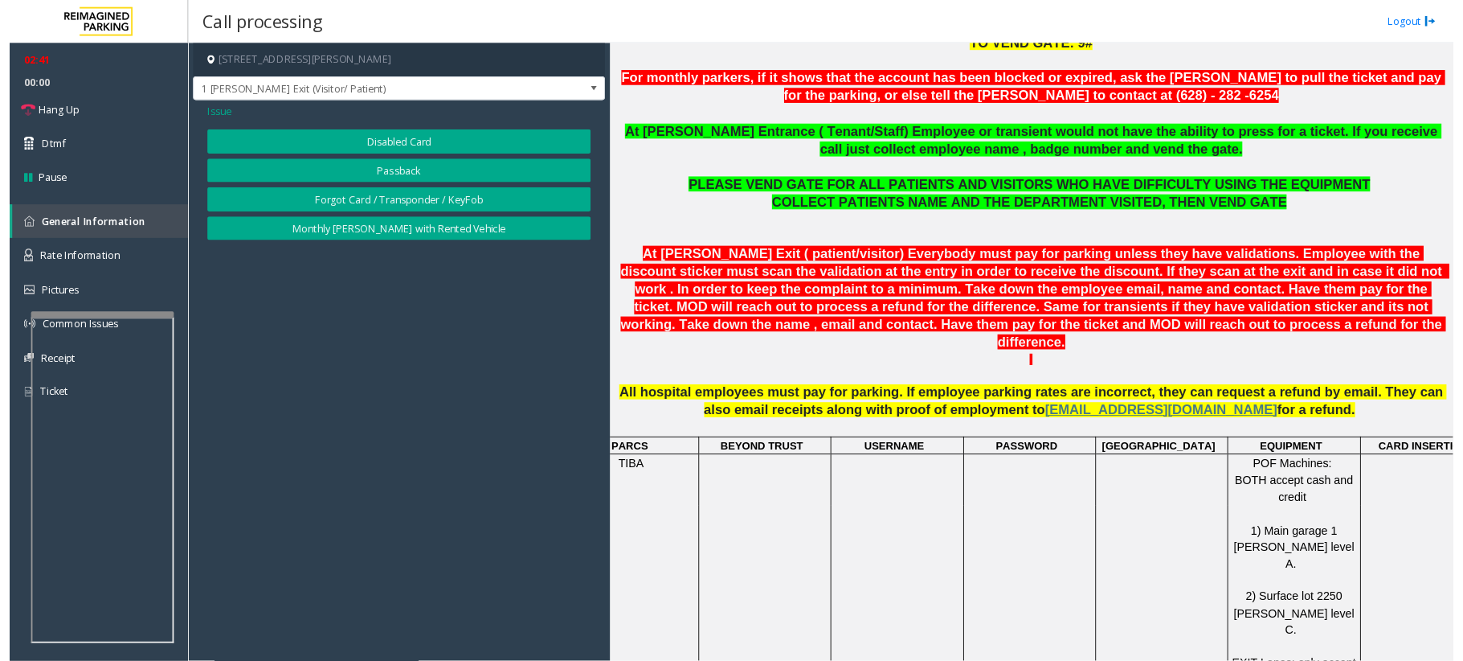
scroll to position [595, 0]
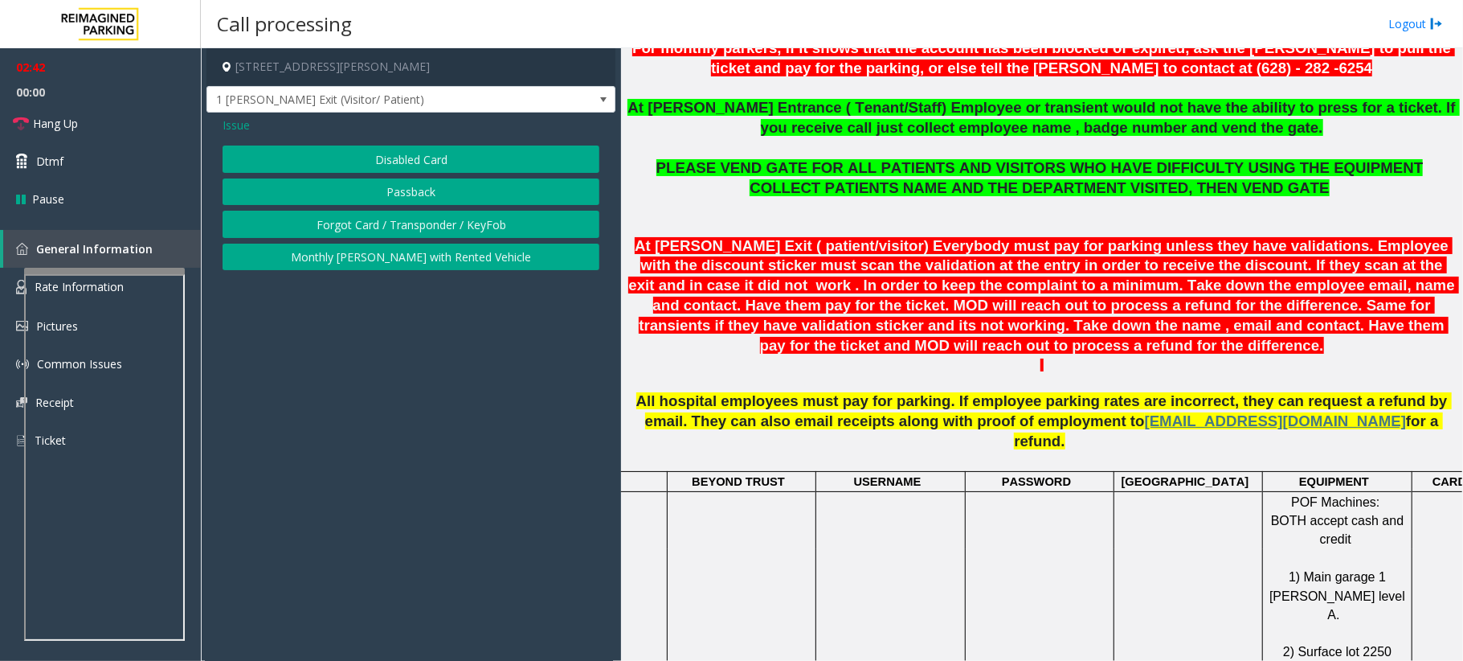
click at [436, 158] on button "Disabled Card" at bounding box center [411, 158] width 377 height 27
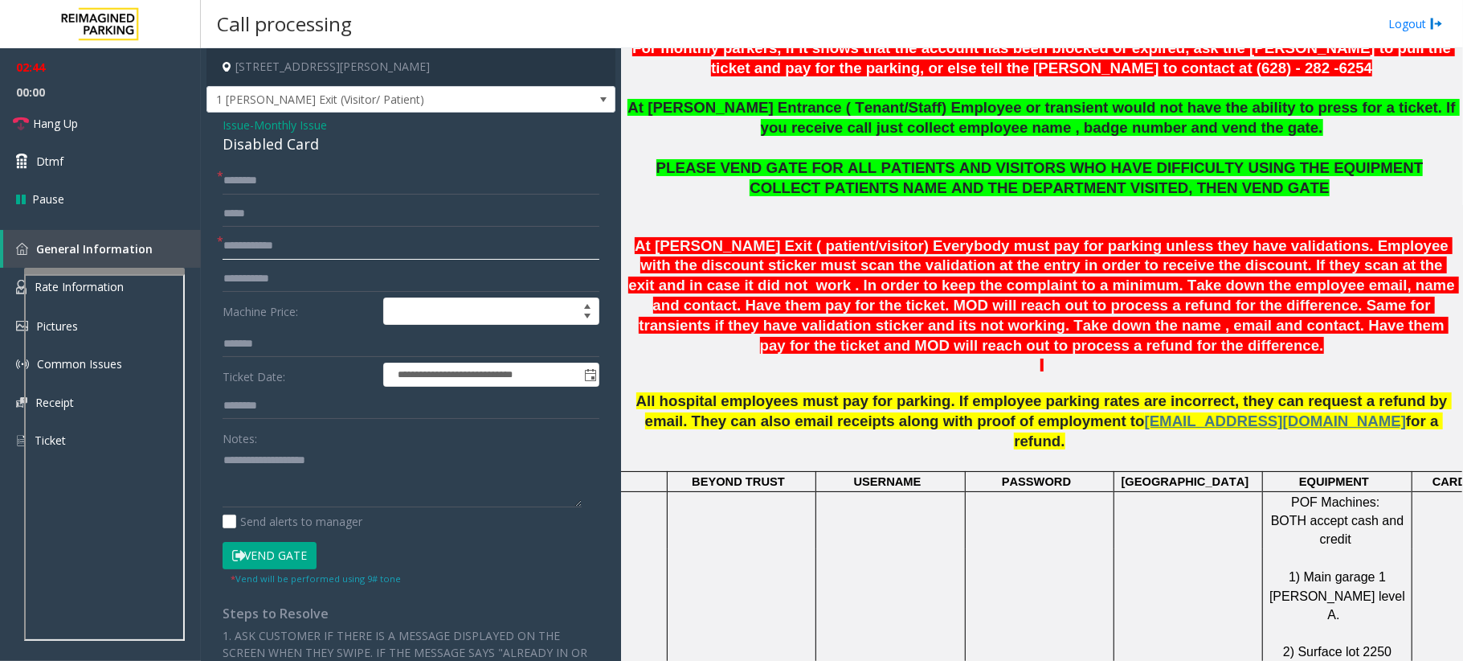
click at [303, 245] on input "text" at bounding box center [411, 245] width 377 height 27
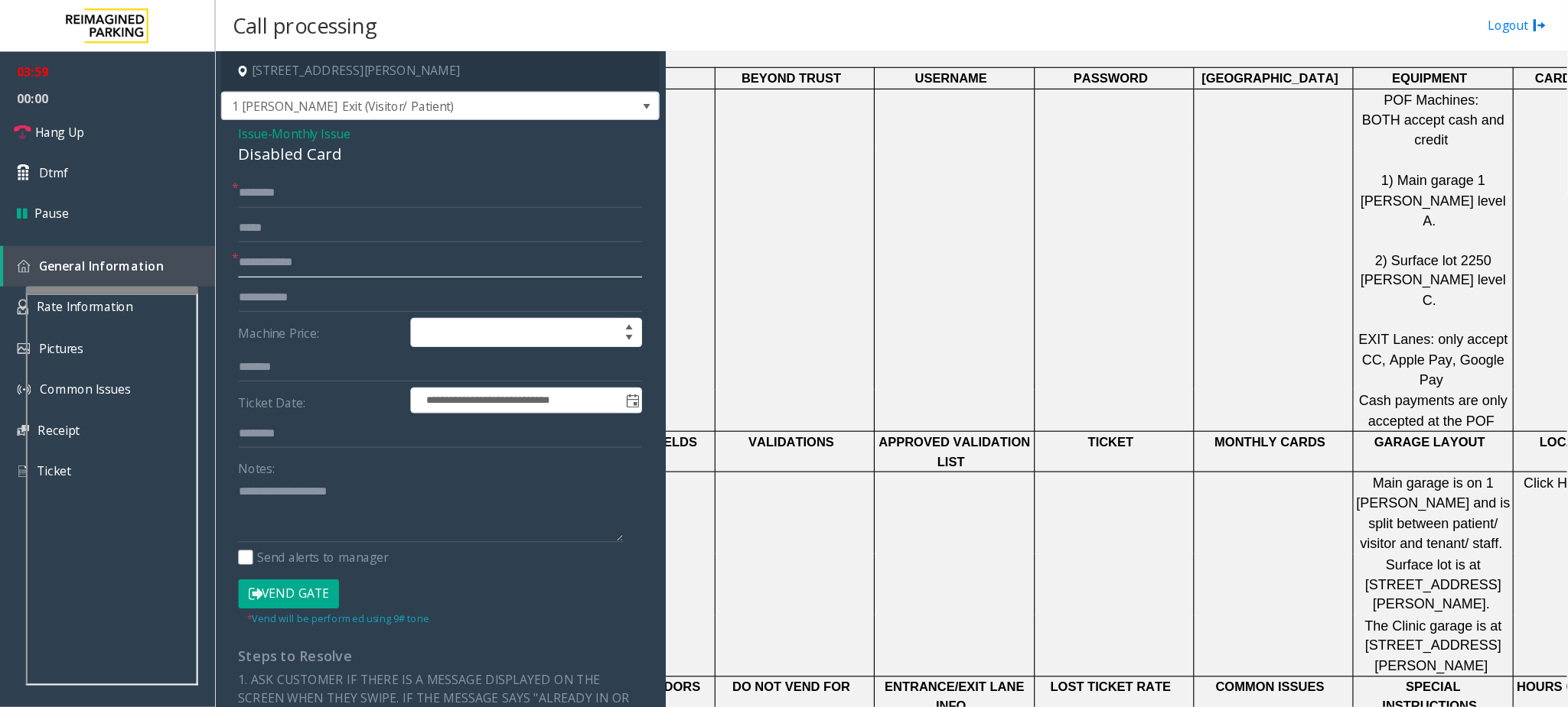
scroll to position [954, 0]
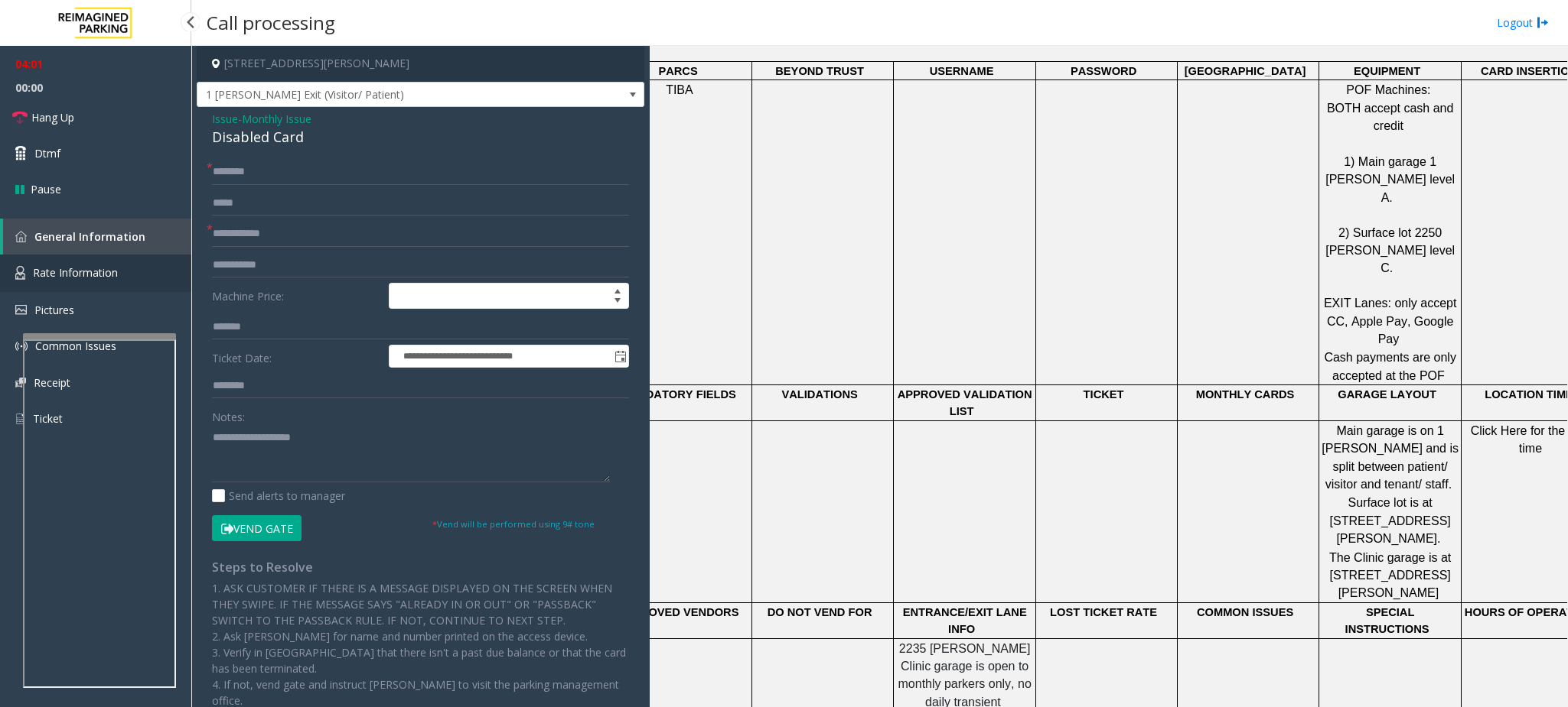
click at [91, 266] on span "Rate Information" at bounding box center [75, 272] width 85 height 14
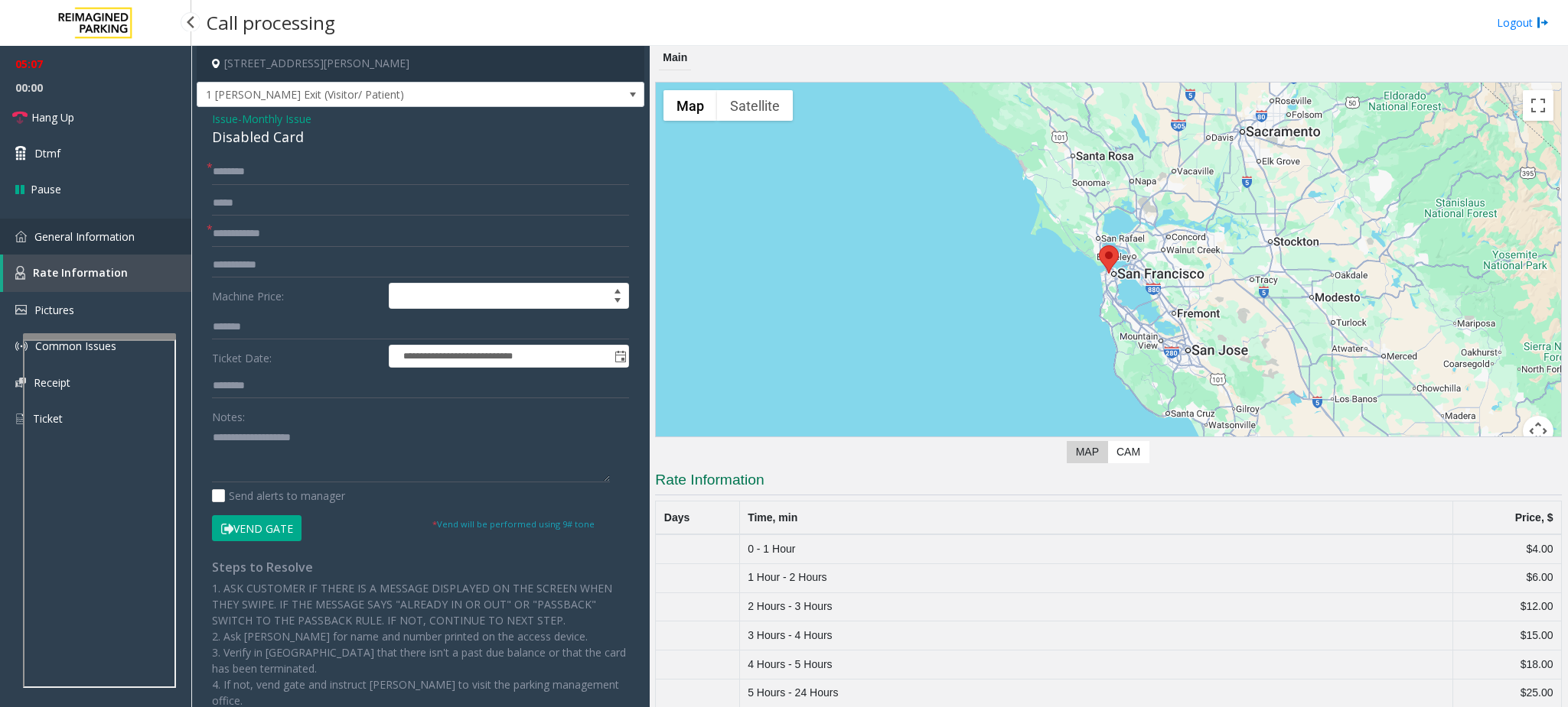
click at [108, 234] on span "General Information" at bounding box center [84, 236] width 100 height 14
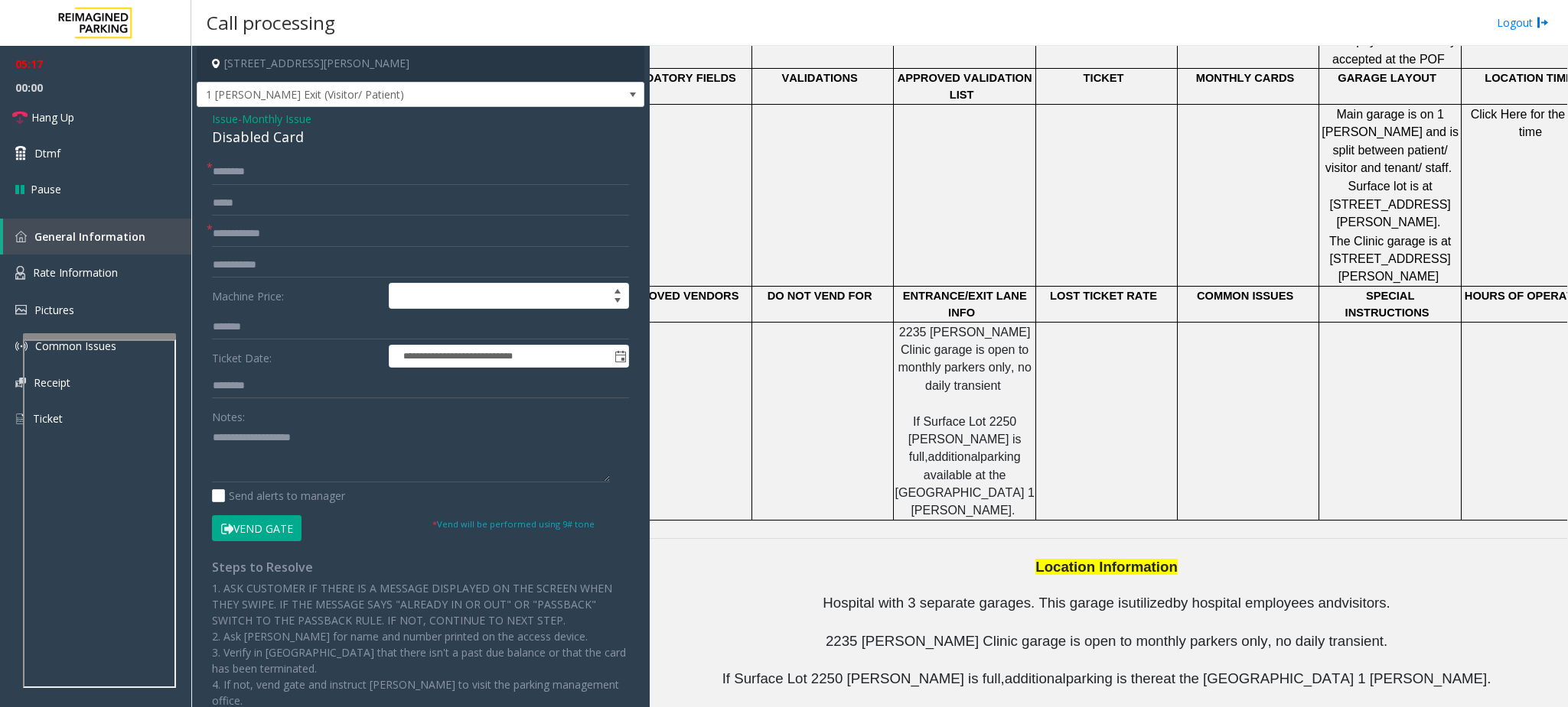
scroll to position [1042, 0]
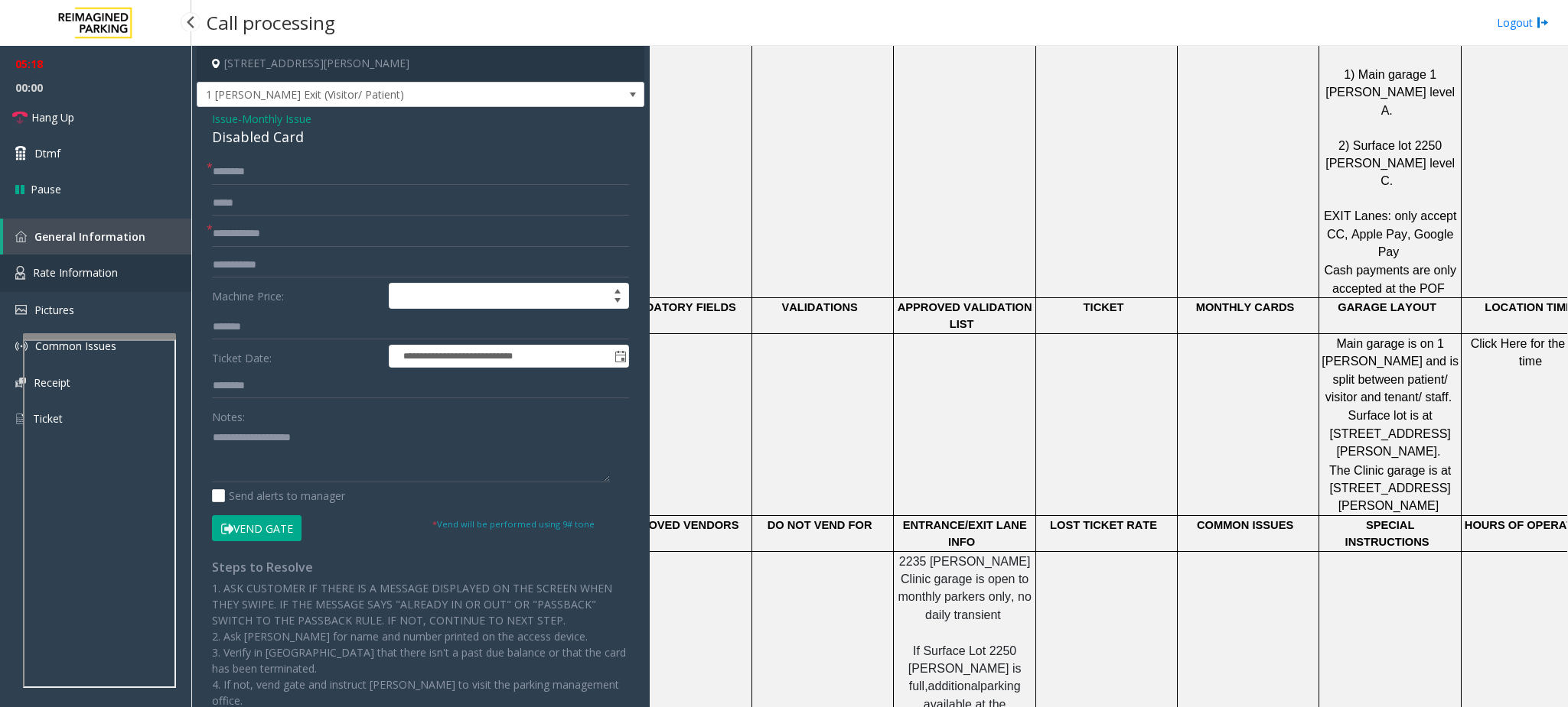
click at [103, 270] on span "Rate Information" at bounding box center [75, 272] width 85 height 14
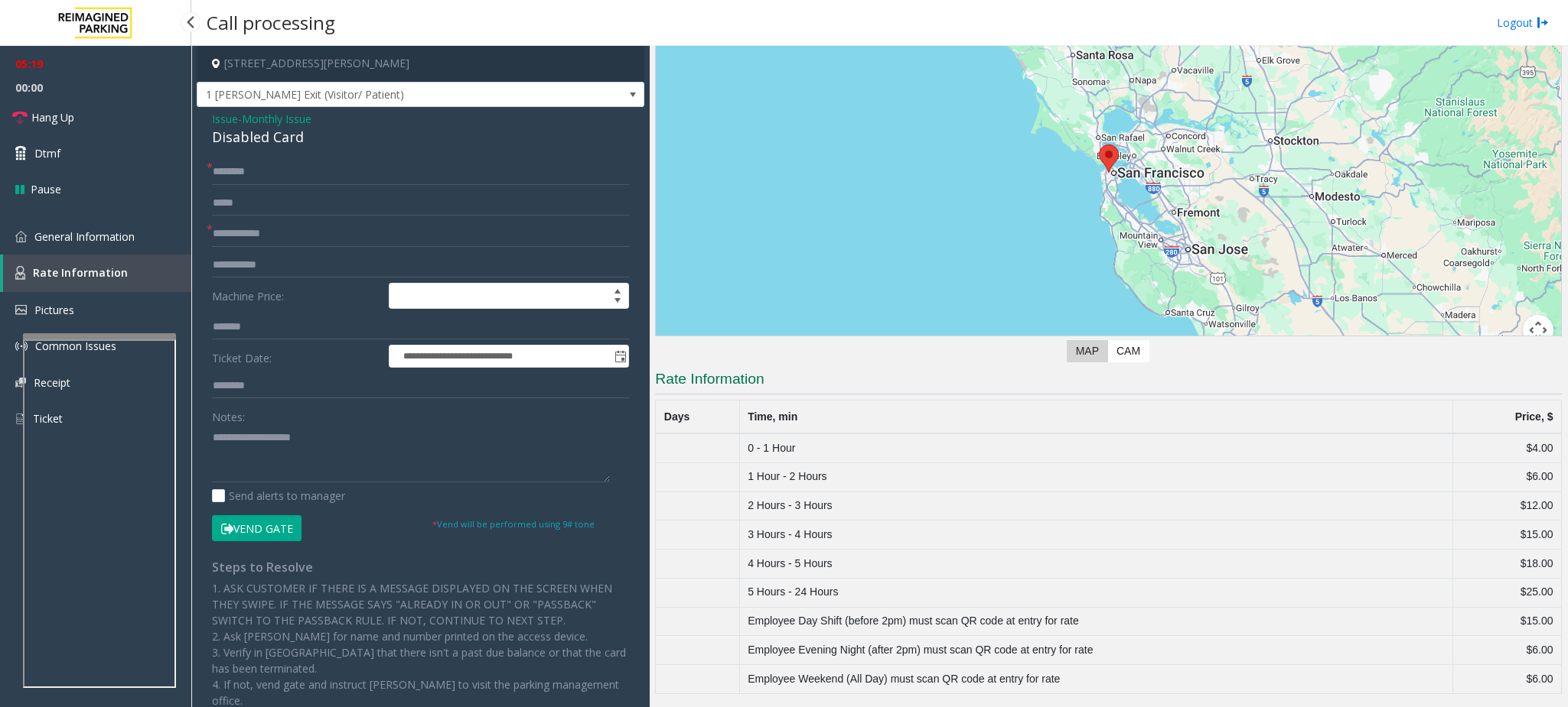
scroll to position [106, 0]
click at [103, 236] on span "General Information" at bounding box center [84, 236] width 100 height 14
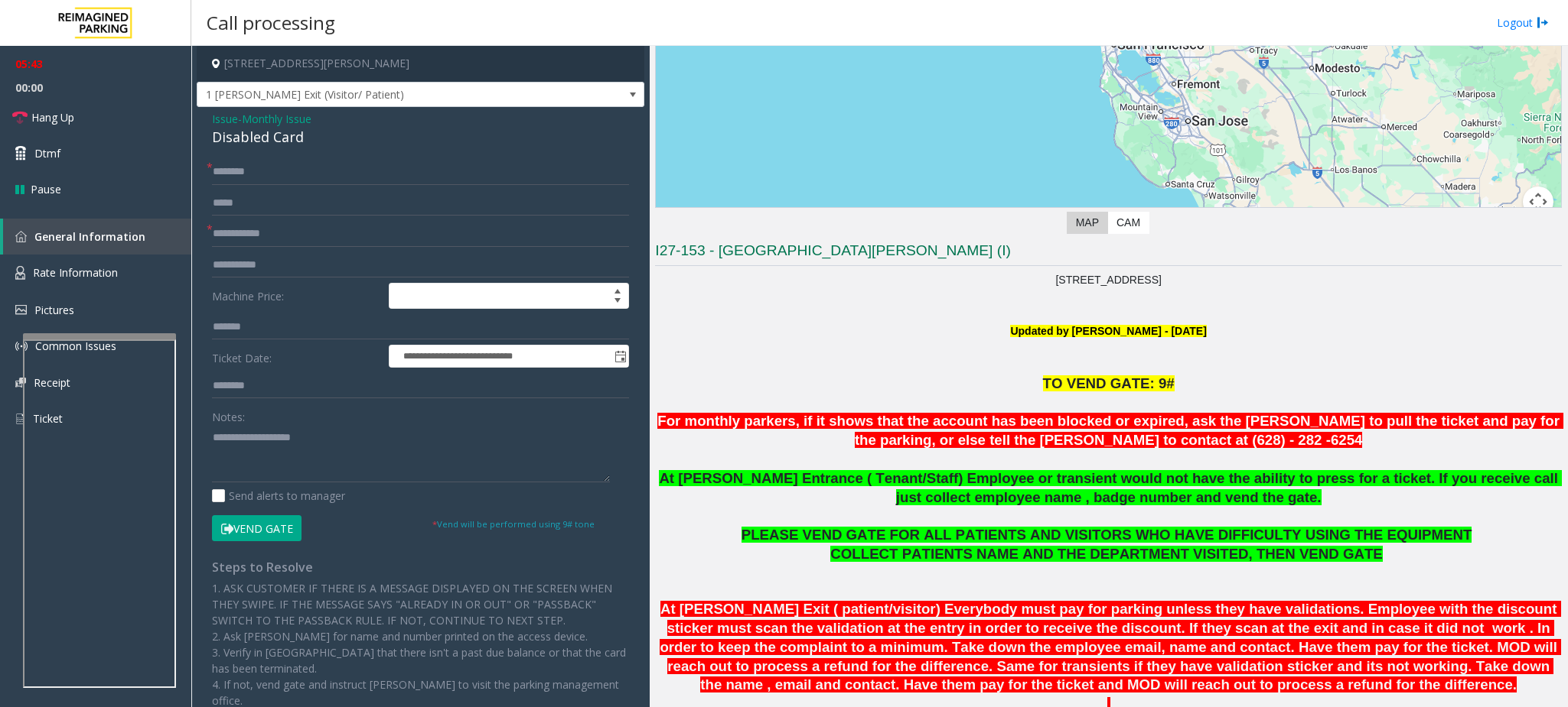
scroll to position [459, 0]
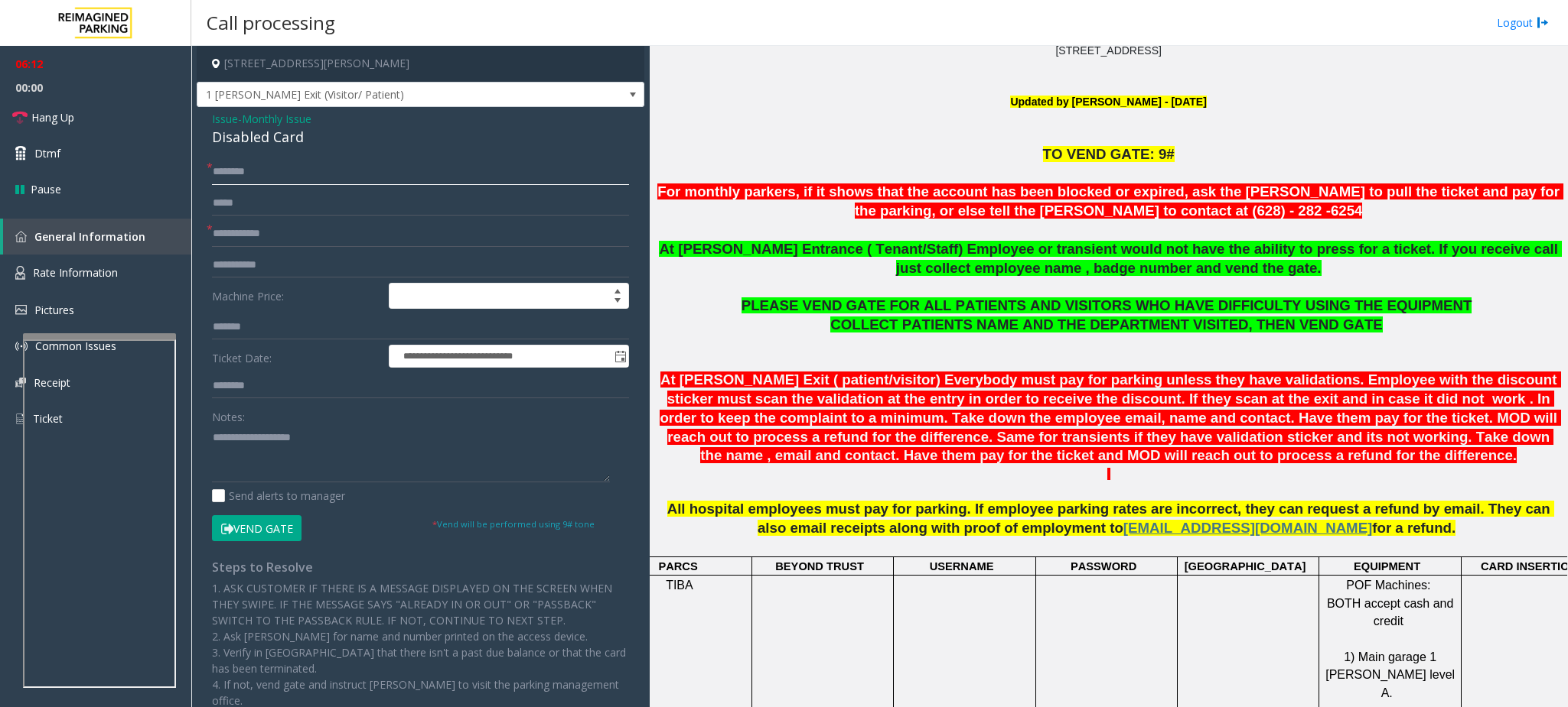
click at [275, 169] on input "text" at bounding box center [421, 171] width 417 height 26
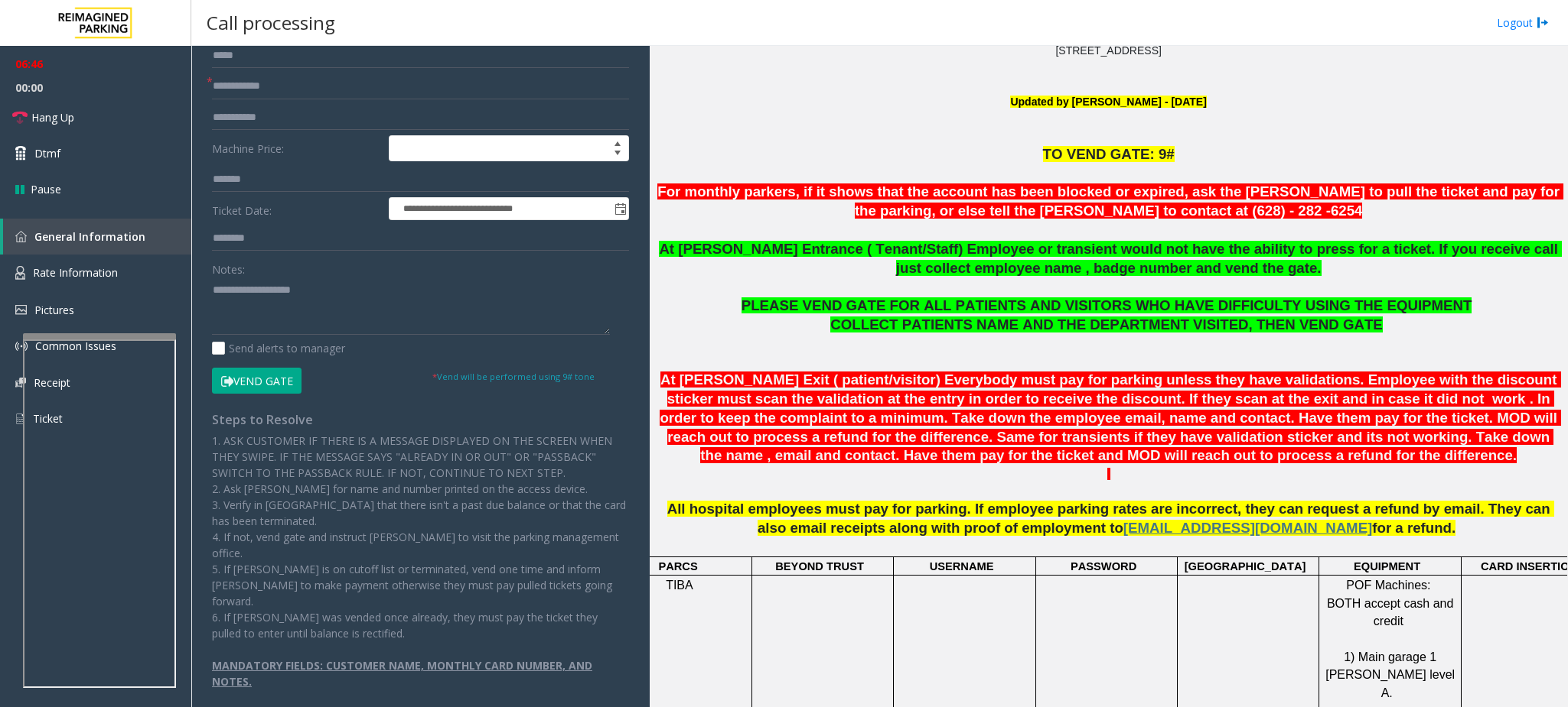
scroll to position [33, 0]
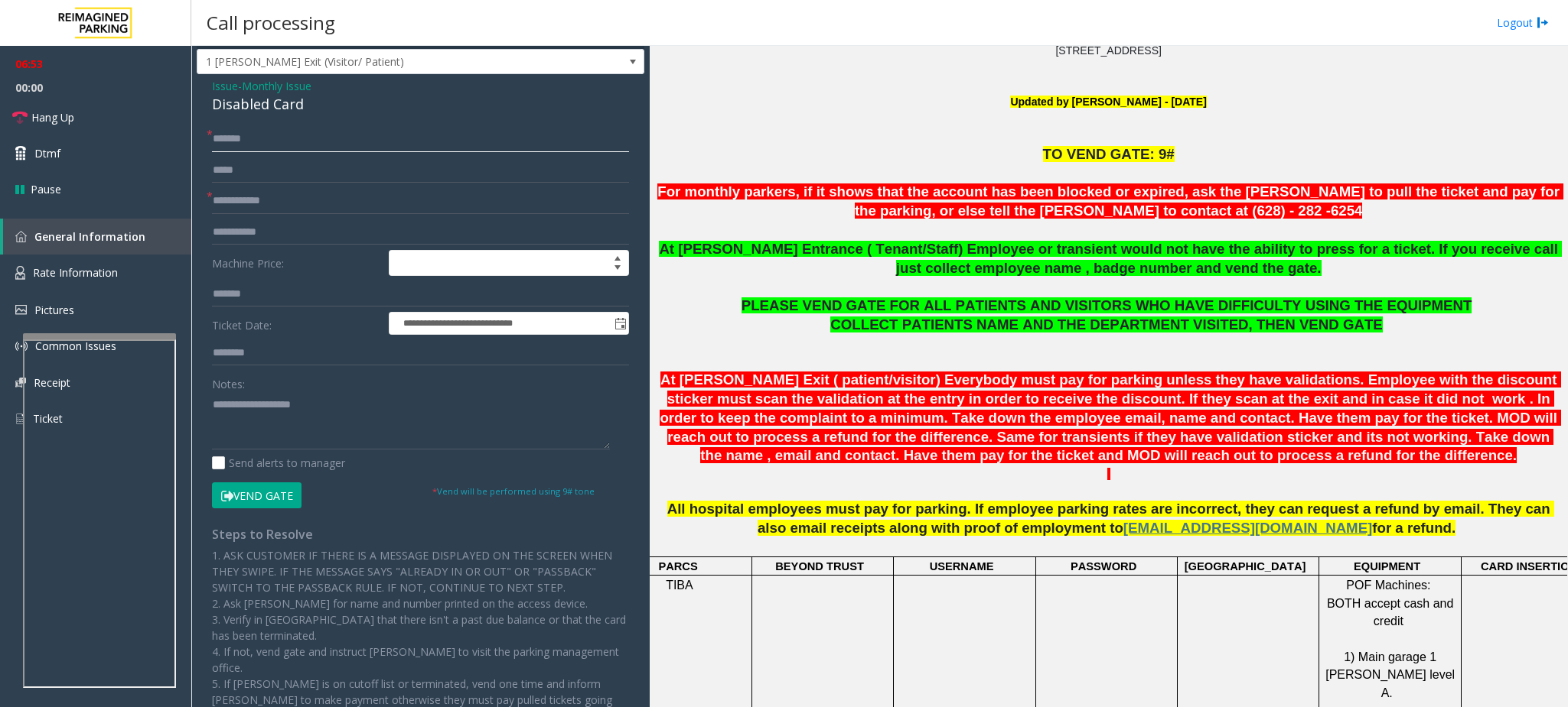
type input "*******"
click at [345, 395] on textarea at bounding box center [411, 421] width 398 height 57
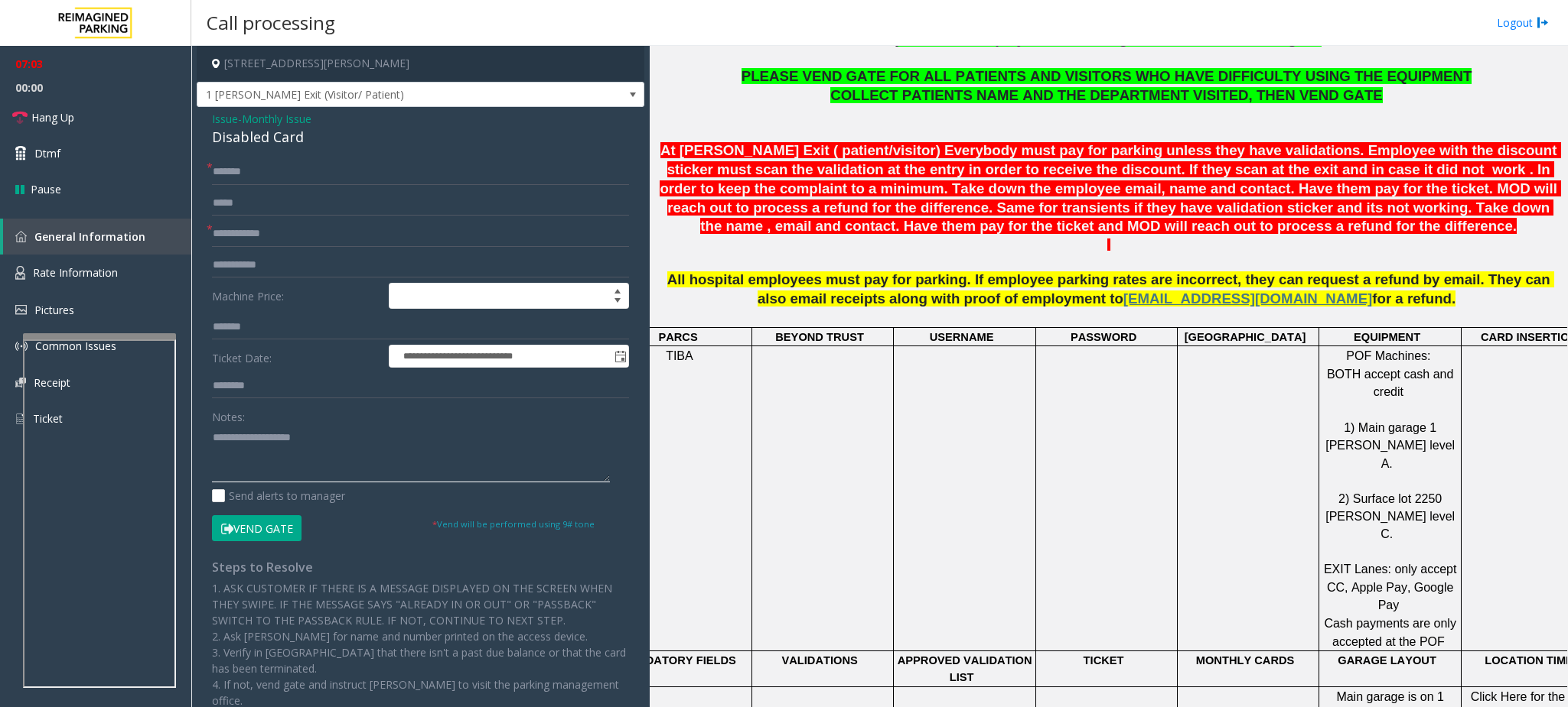
scroll to position [574, 0]
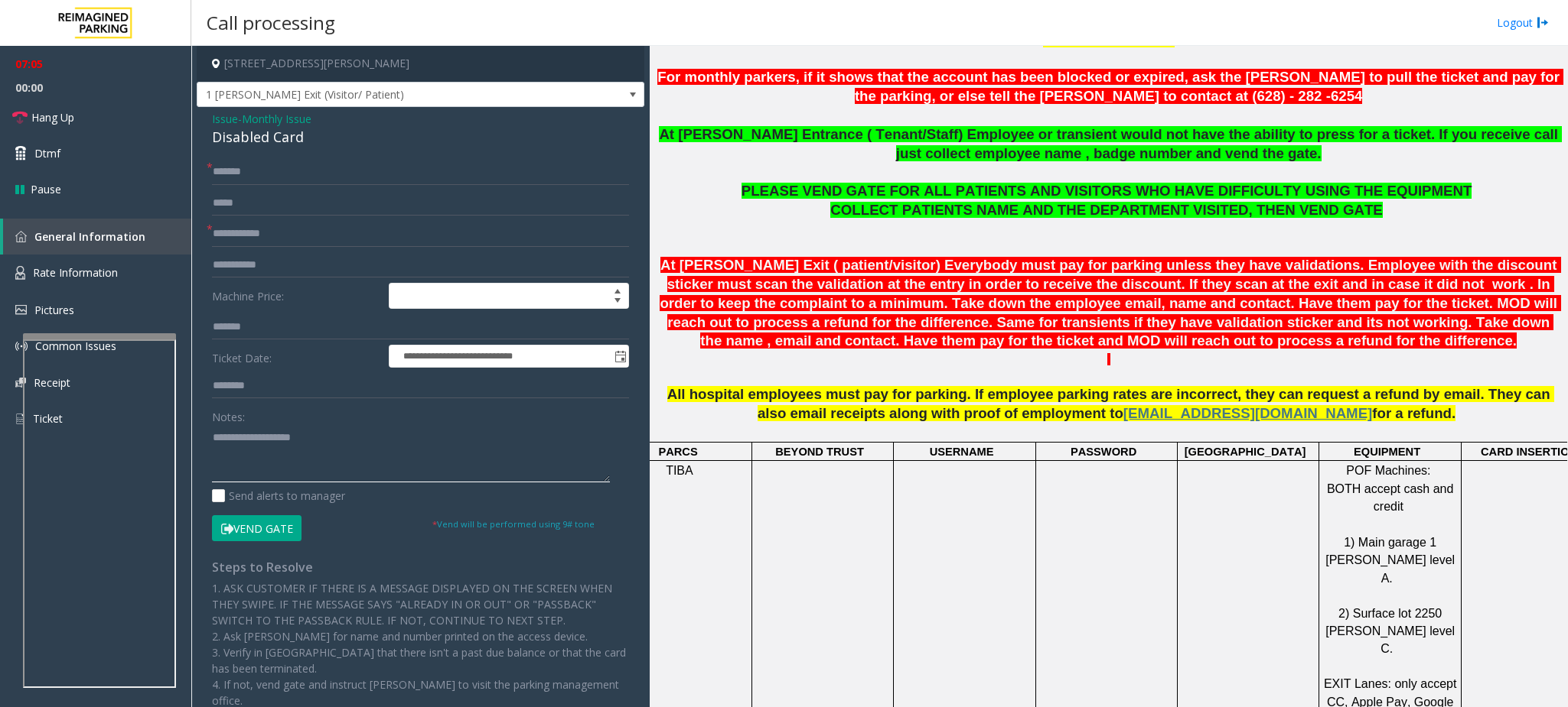
click at [278, 429] on textarea at bounding box center [411, 454] width 398 height 57
click at [337, 439] on textarea at bounding box center [411, 454] width 398 height 57
click at [325, 442] on textarea at bounding box center [411, 454] width 398 height 57
click at [287, 523] on button "Vend Gate" at bounding box center [257, 528] width 89 height 26
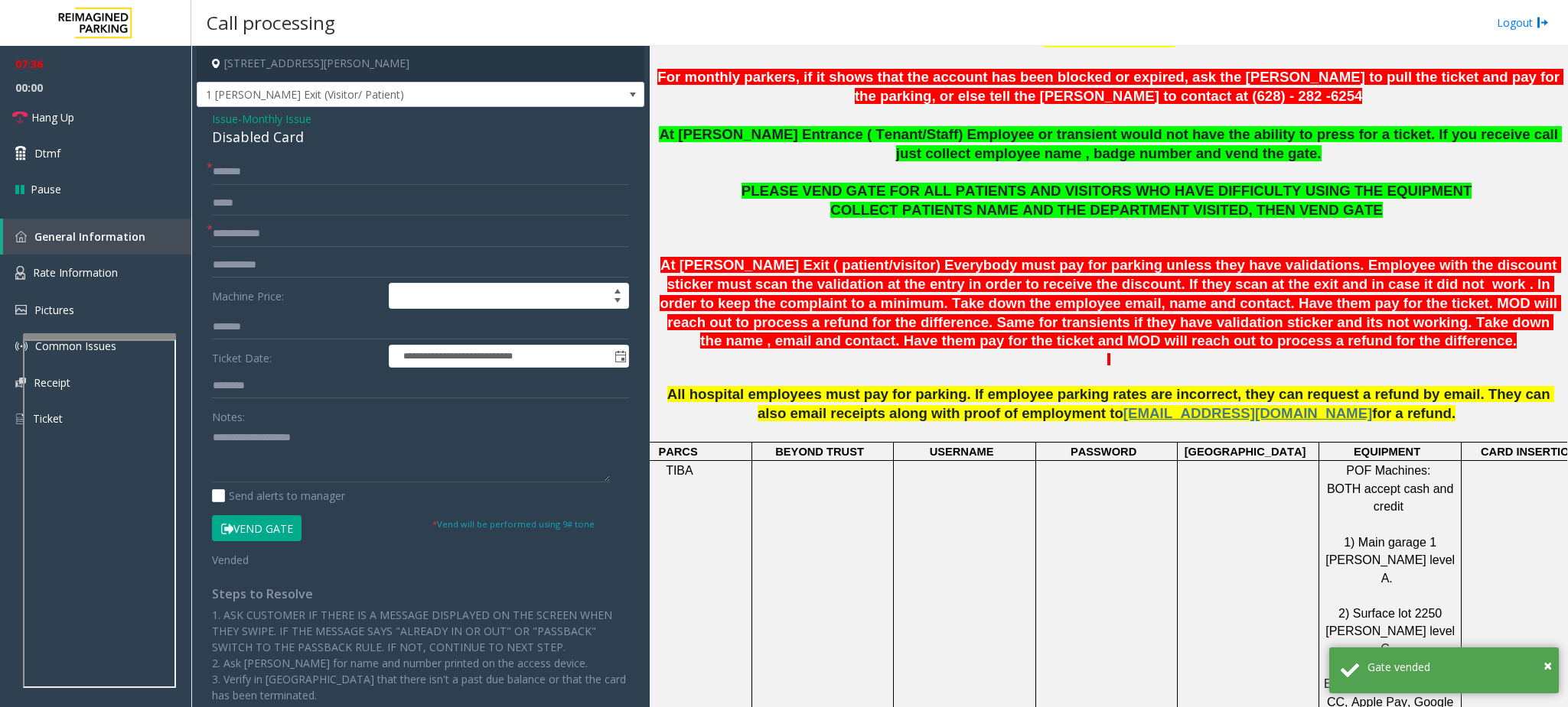
click at [288, 117] on span "Monthly Issue" at bounding box center [276, 119] width 69 height 16
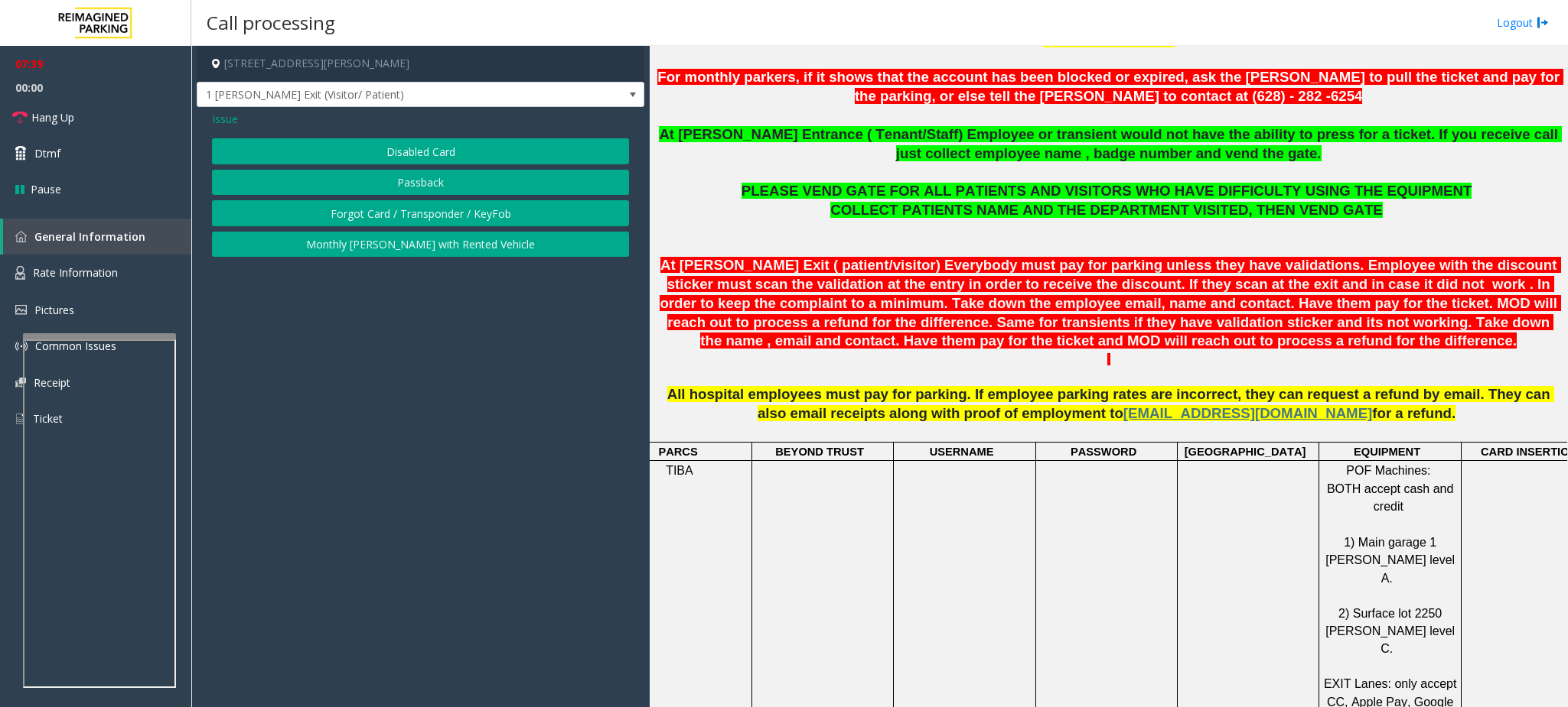
click at [232, 122] on span "Issue" at bounding box center [225, 119] width 26 height 16
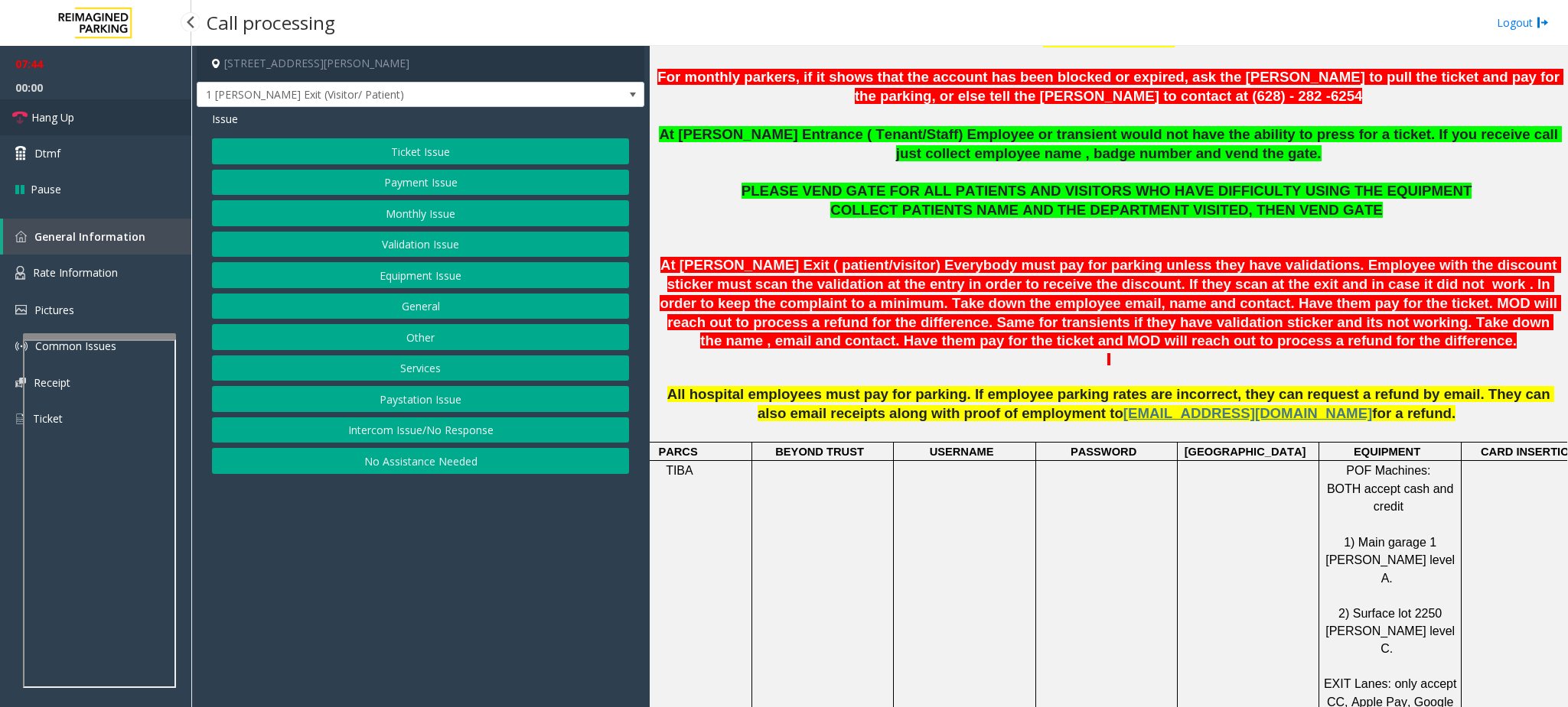
click at [67, 115] on span "Hang Up" at bounding box center [52, 117] width 43 height 16
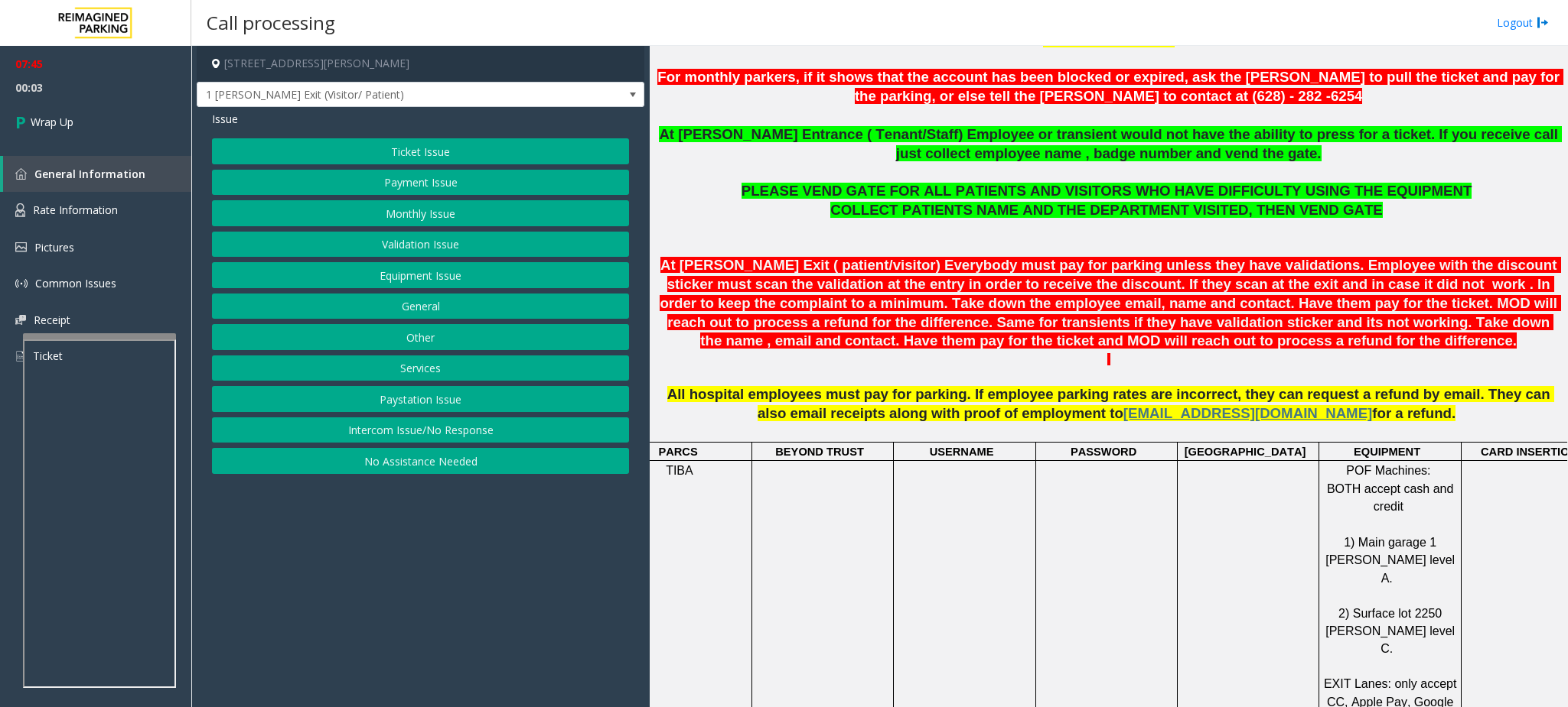
click at [439, 245] on button "Validation Issue" at bounding box center [421, 245] width 417 height 26
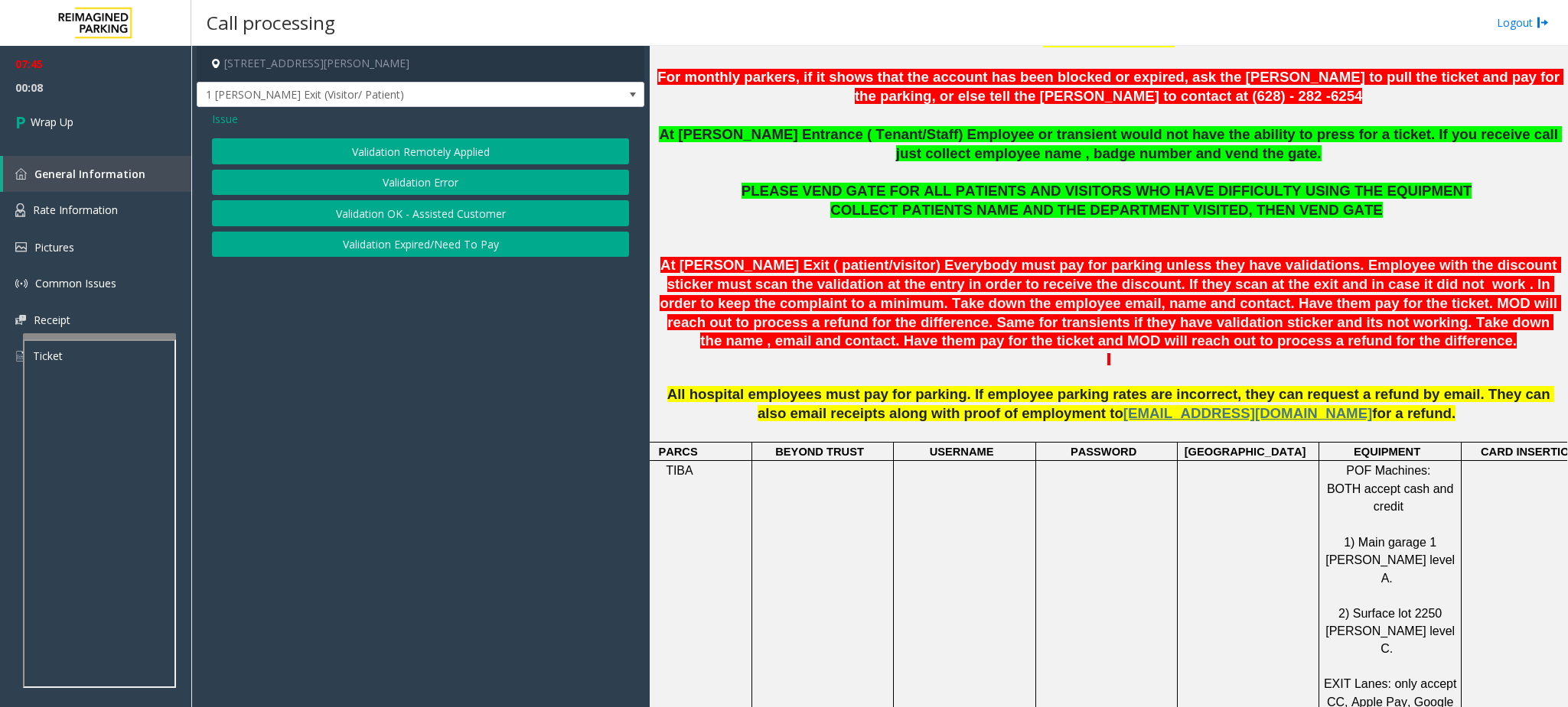
click at [439, 179] on button "Validation Error" at bounding box center [421, 182] width 417 height 26
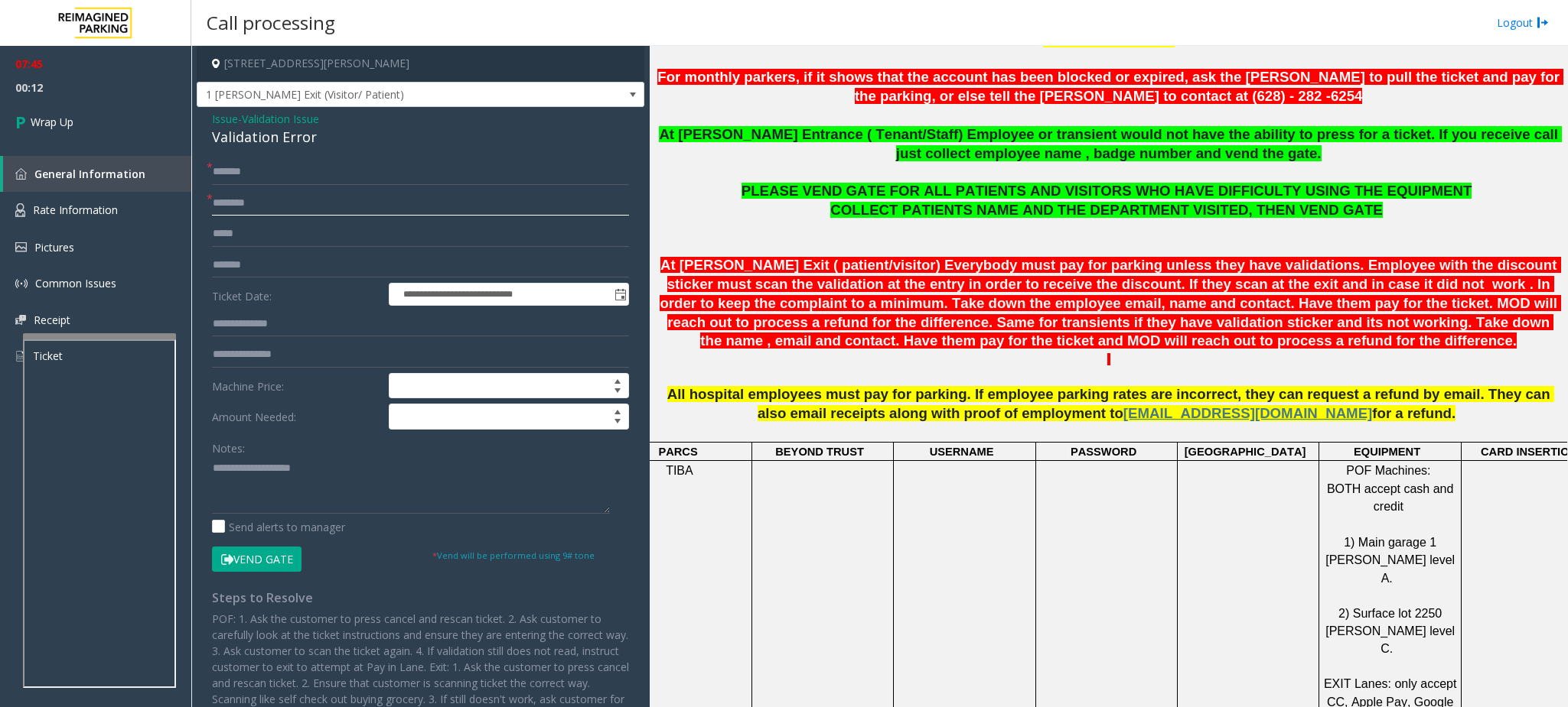
click at [274, 205] on input "text" at bounding box center [421, 203] width 417 height 26
type input "**"
drag, startPoint x: 330, startPoint y: 134, endPoint x: 195, endPoint y: 108, distance: 137.5
click at [195, 108] on app-call-processing-form "**********" at bounding box center [420, 376] width 458 height 661
copy div "Issue - Validation Issue Validation Error"
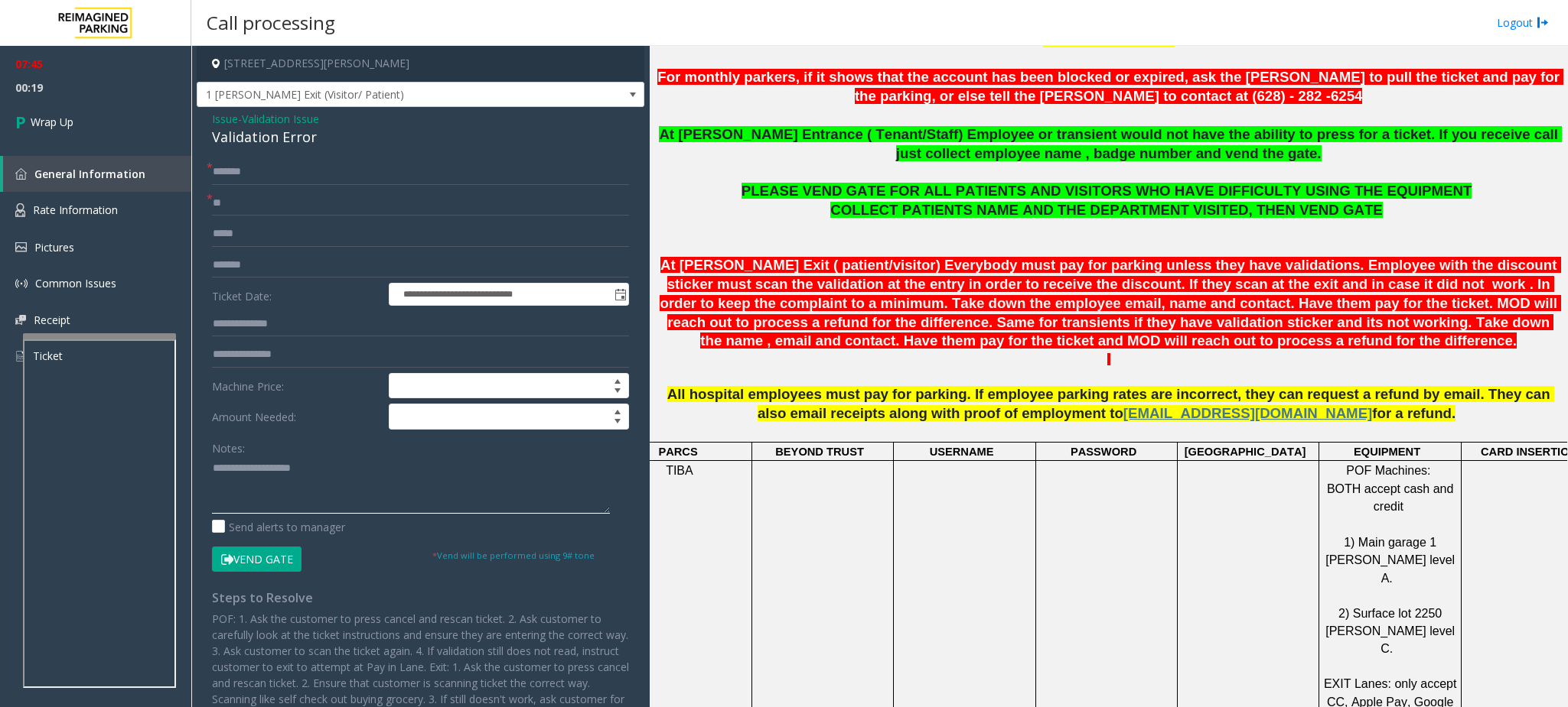
click at [239, 465] on textarea at bounding box center [411, 485] width 398 height 57
paste textarea "**********"
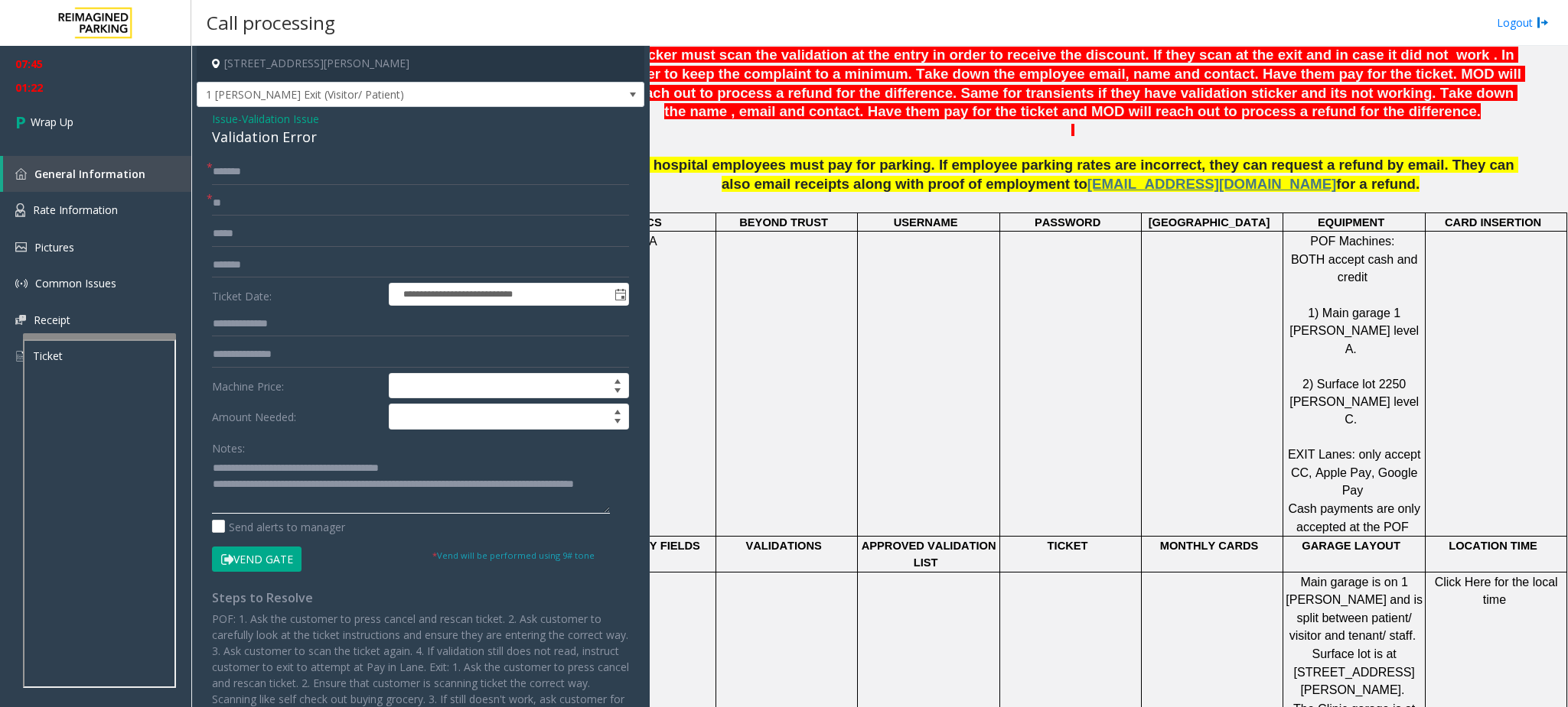
scroll to position [574, 47]
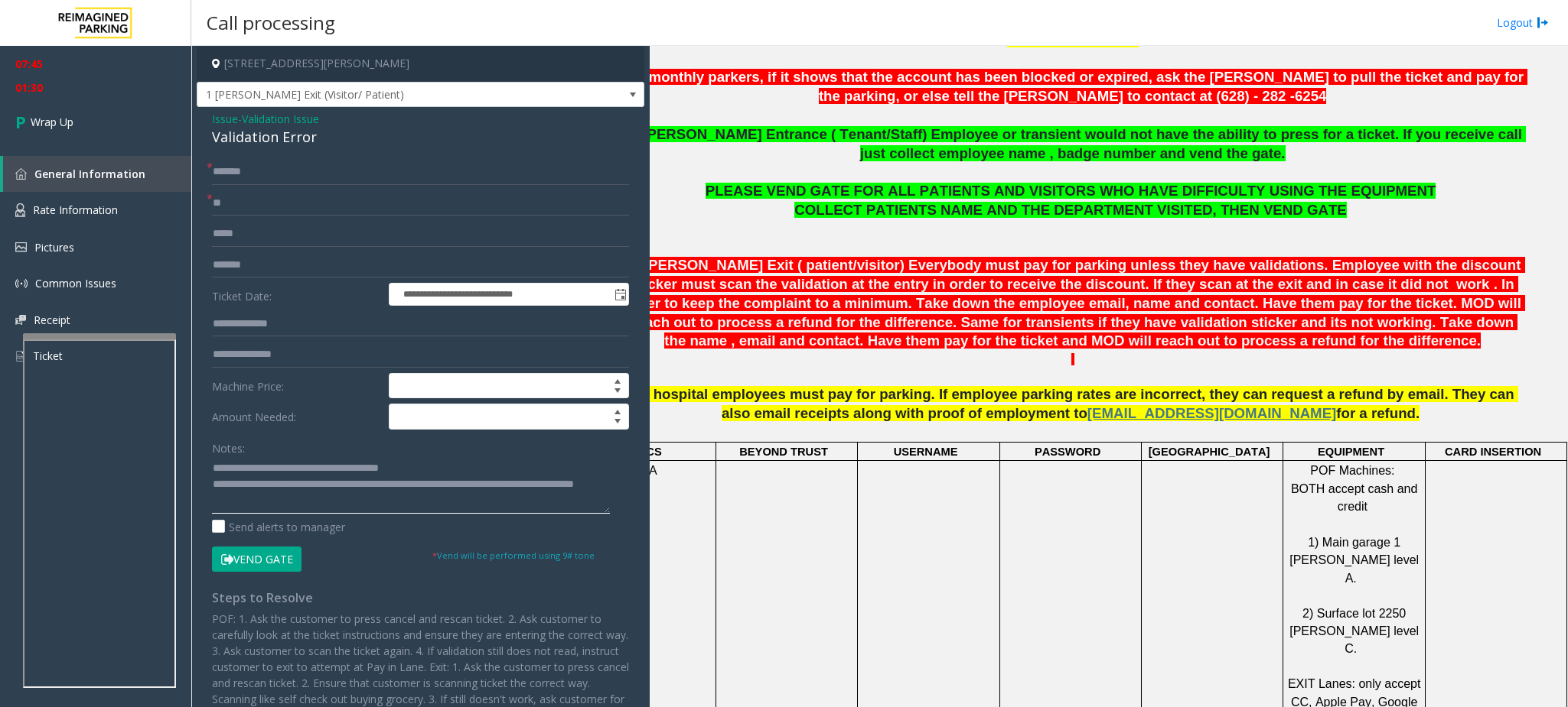
click at [349, 505] on textarea at bounding box center [411, 485] width 398 height 57
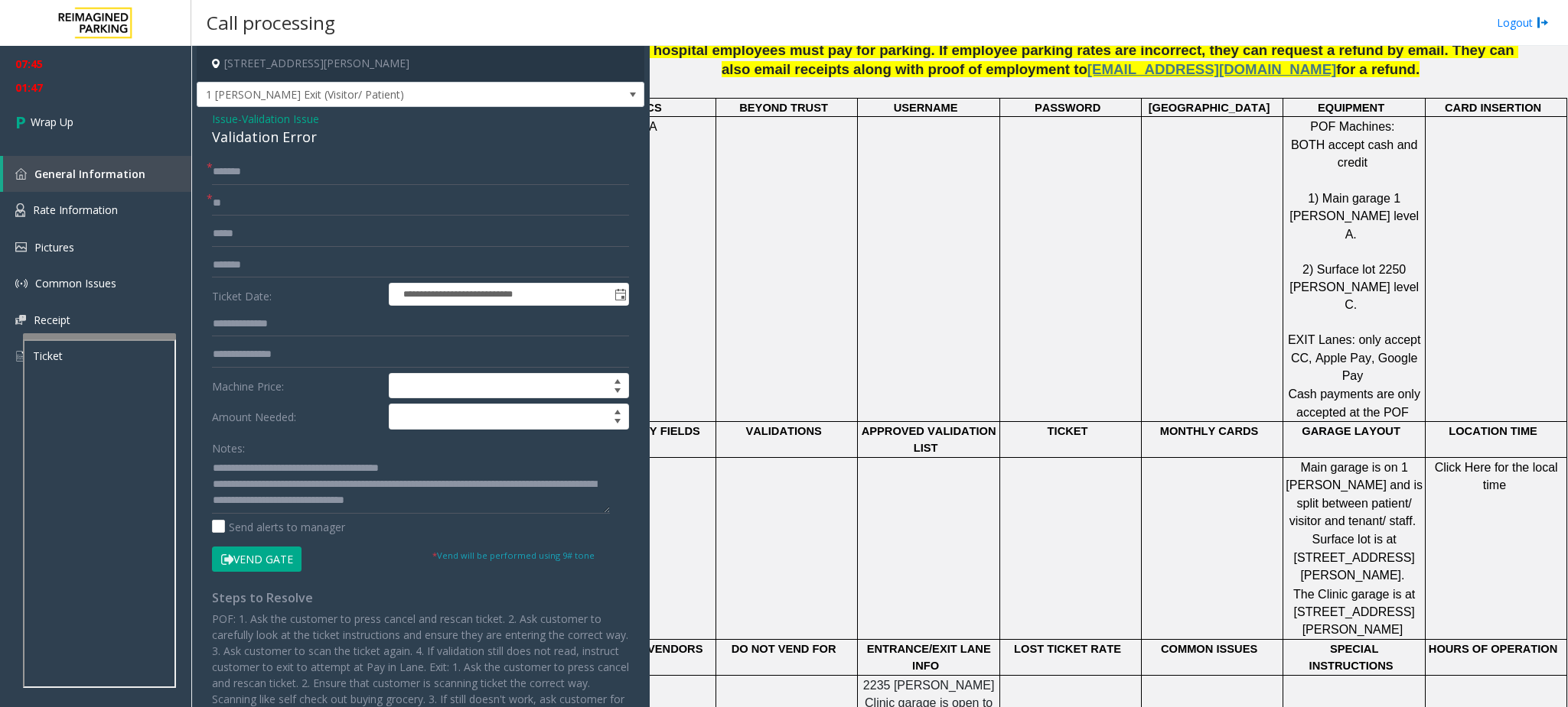
click at [1305, 462] on span "Click Here for the local time" at bounding box center [1498, 477] width 127 height 30
click at [512, 499] on textarea at bounding box center [411, 485] width 398 height 57
type textarea "**********"
click at [65, 119] on span "Wrap Up" at bounding box center [51, 122] width 43 height 16
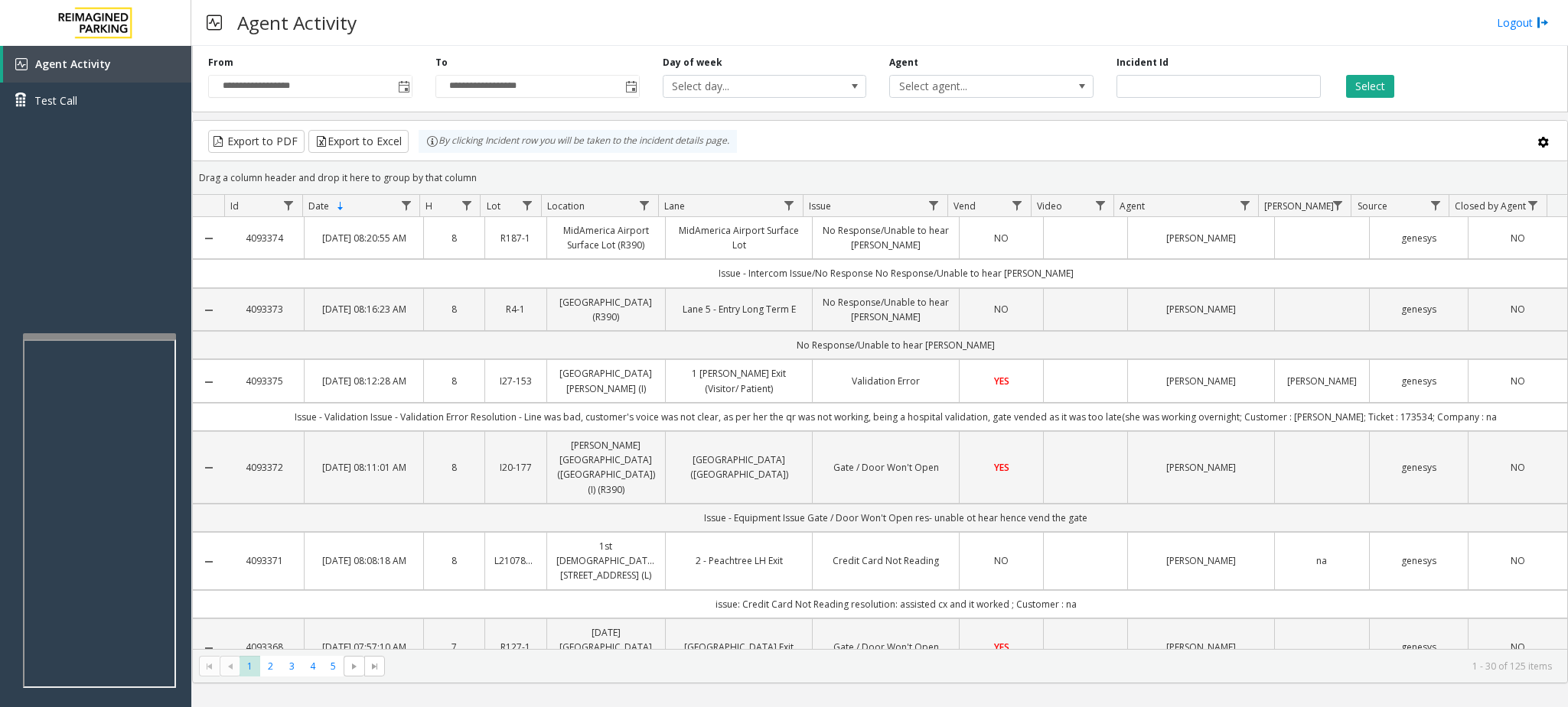
click at [353, 216] on th "Date Sorted Descending" at bounding box center [360, 206] width 117 height 22
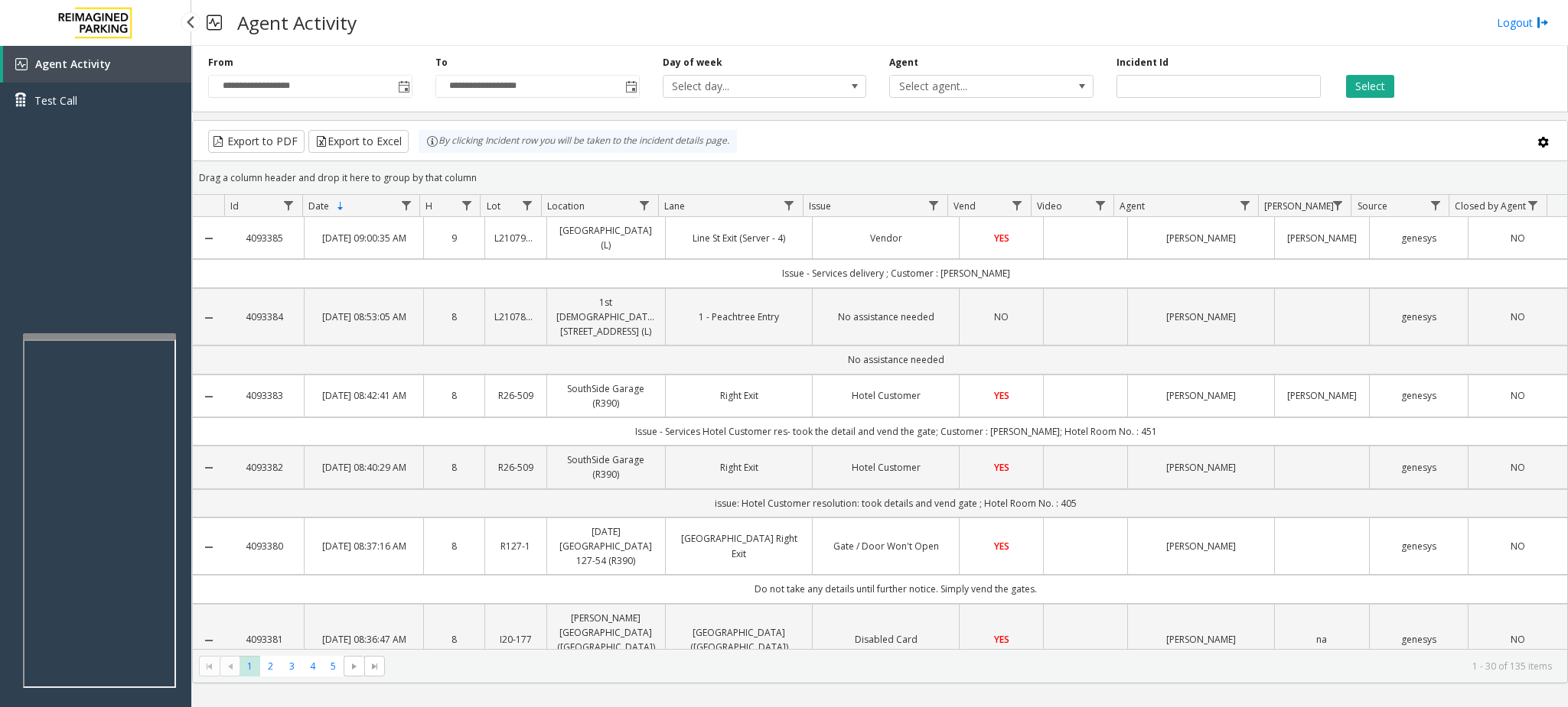
click at [148, 250] on div "Agent Activity Test Call" at bounding box center [95, 399] width 191 height 707
